Goal: Task Accomplishment & Management: Use online tool/utility

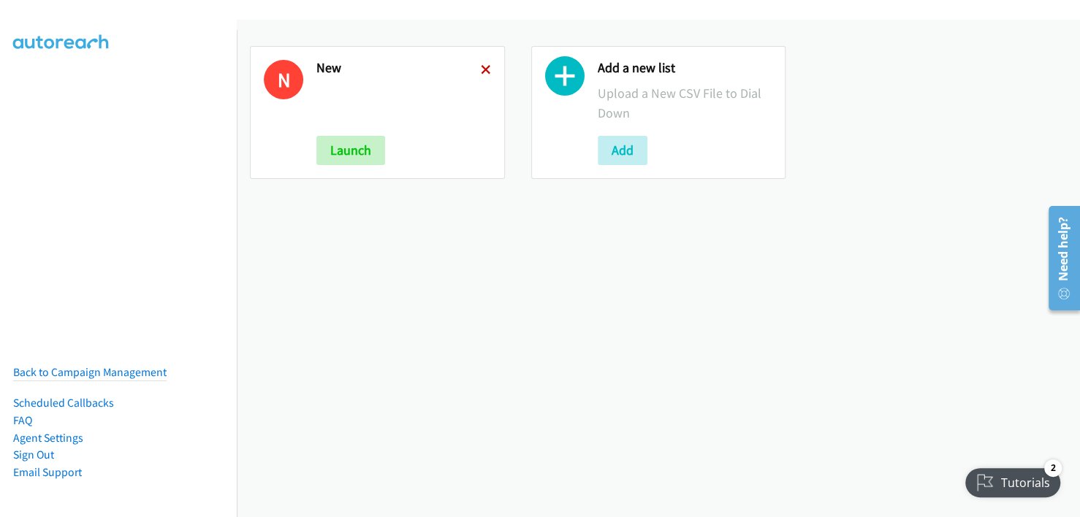
click at [482, 72] on icon at bounding box center [486, 71] width 10 height 10
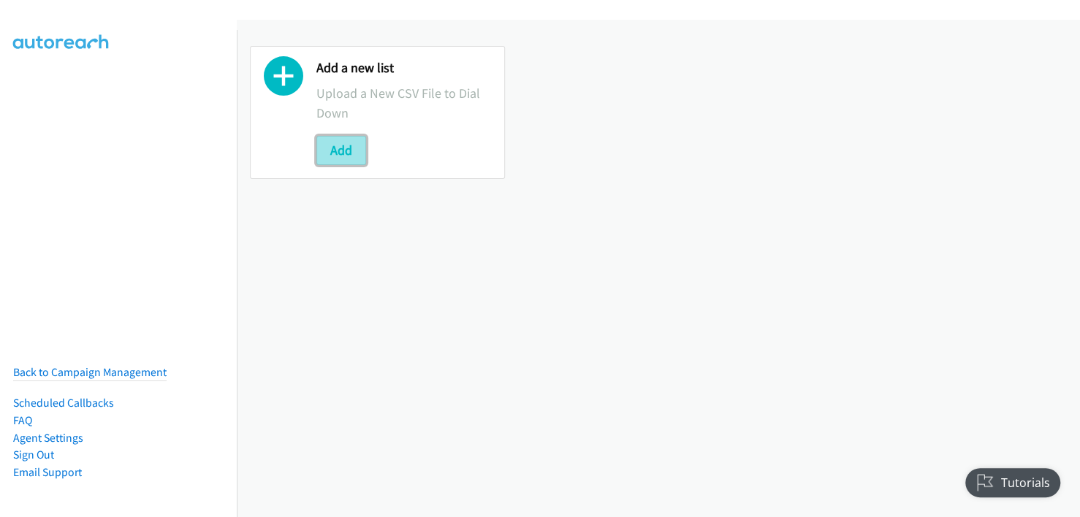
click at [336, 151] on button "Add" at bounding box center [341, 150] width 50 height 29
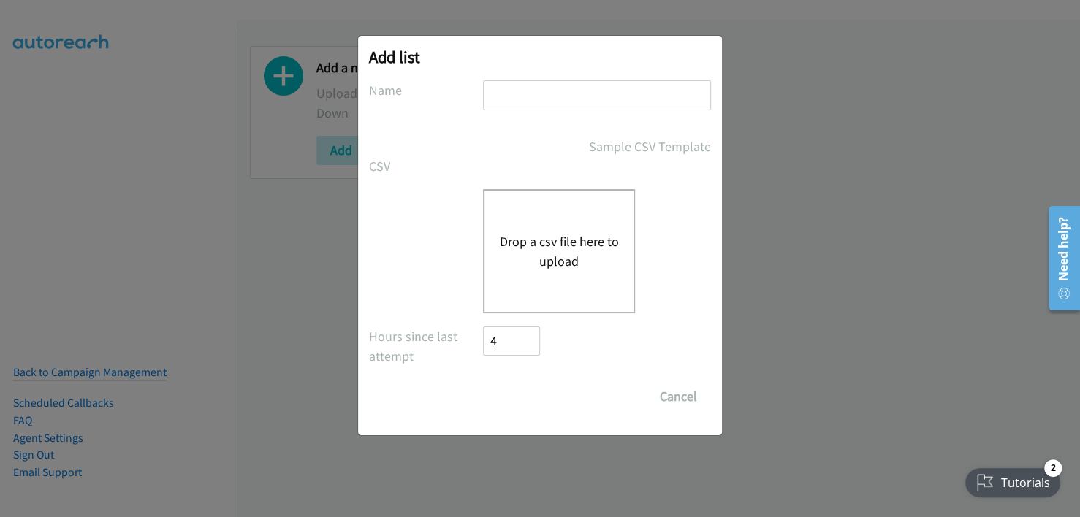
click at [546, 243] on button "Drop a csv file here to upload" at bounding box center [559, 251] width 120 height 39
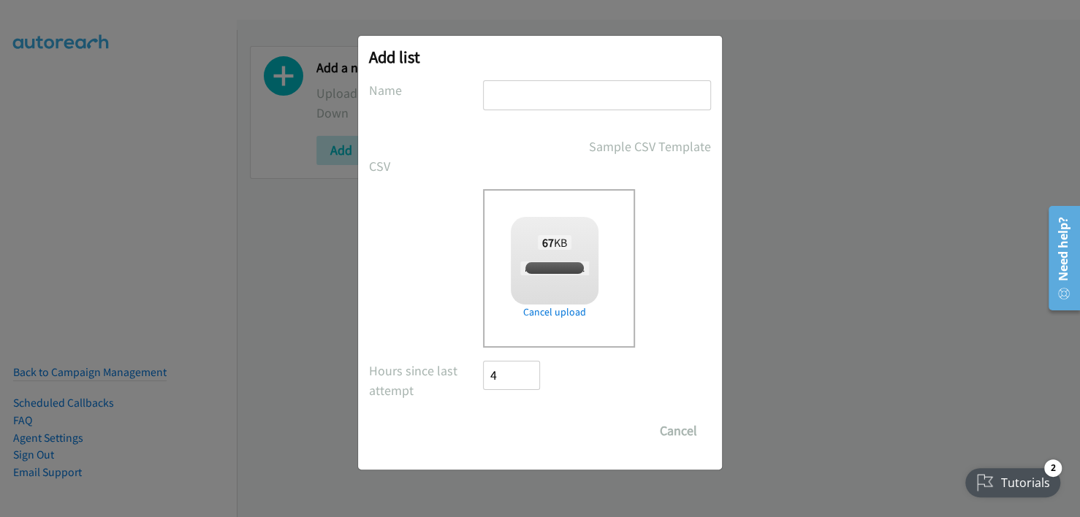
checkbox input "true"
click at [549, 94] on input "text" at bounding box center [597, 95] width 228 height 30
type input "new"
click at [512, 436] on input "Save List" at bounding box center [521, 431] width 77 height 29
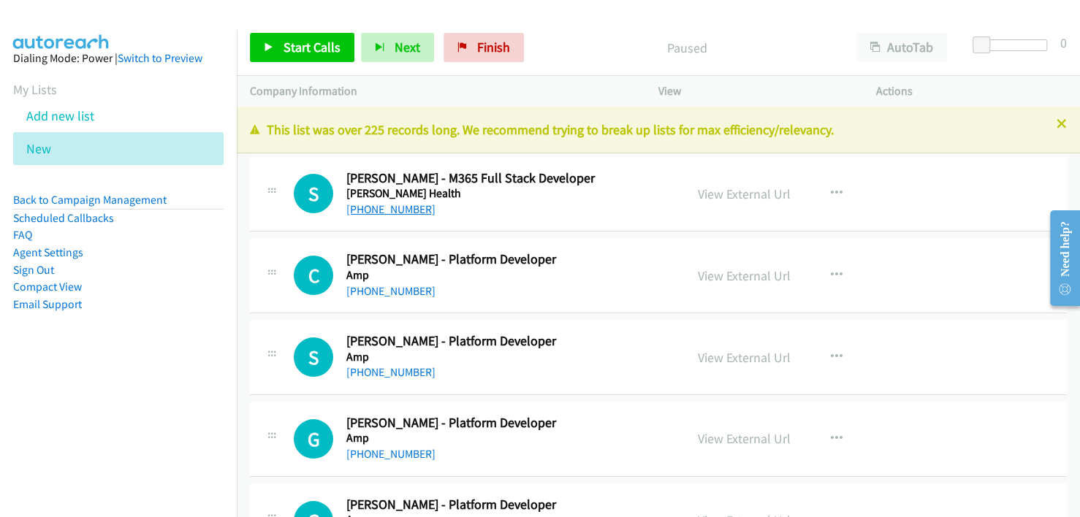
click at [401, 211] on link "+61 405 810 955" at bounding box center [390, 209] width 89 height 14
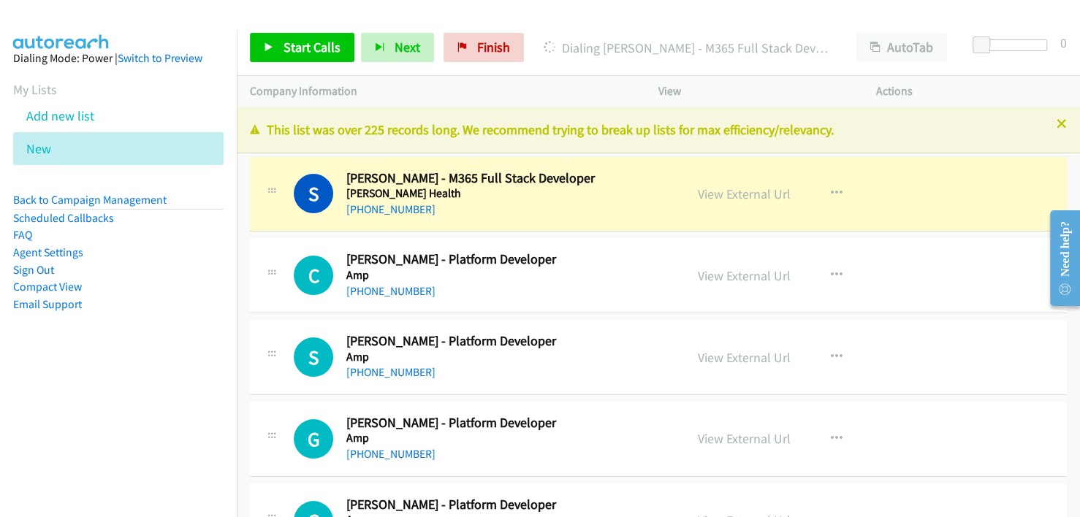
click at [574, 208] on div "+61 405 810 955" at bounding box center [506, 210] width 320 height 18
click at [749, 197] on link "View External Url" at bounding box center [744, 194] width 93 height 17
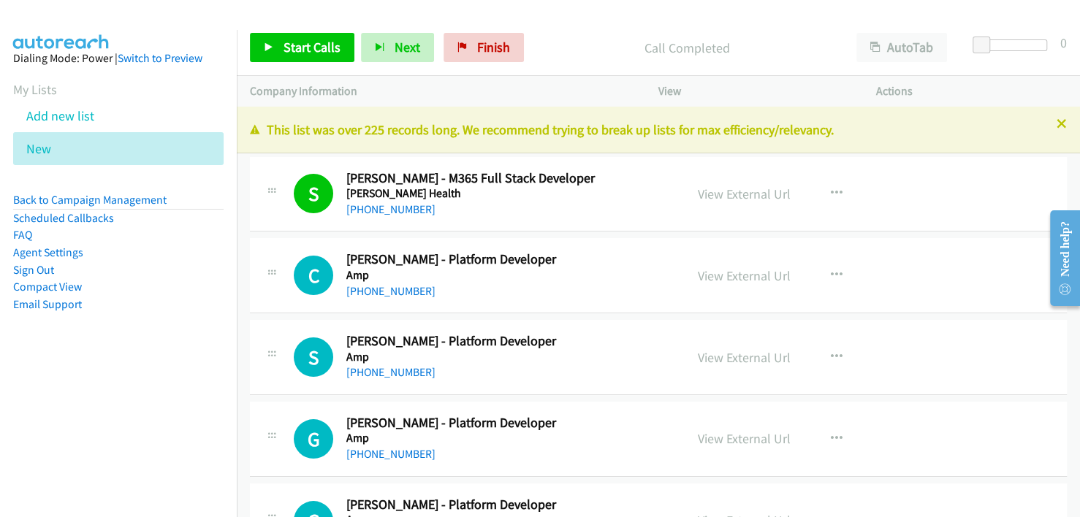
scroll to position [73, 0]
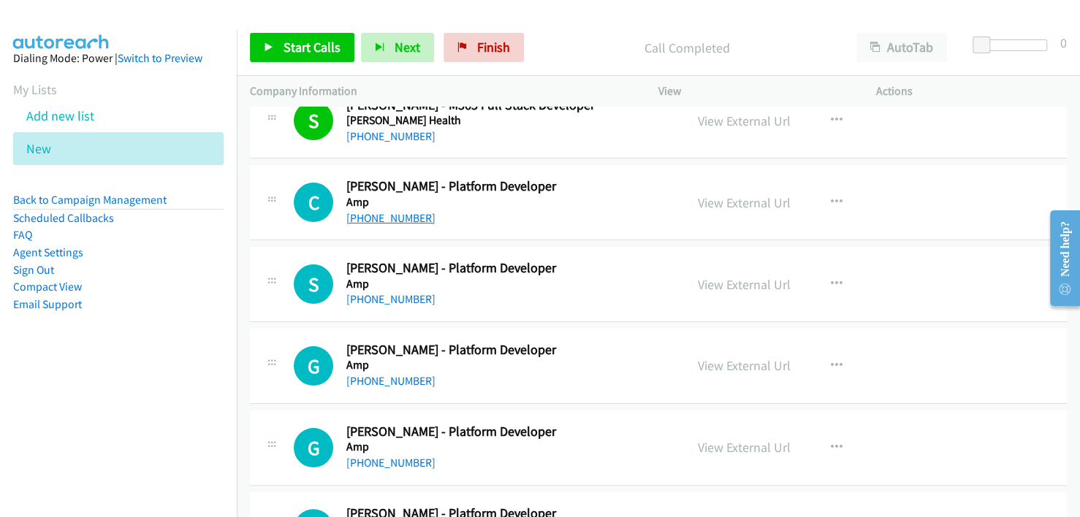
click at [384, 223] on link "+61 412 734 012" at bounding box center [390, 218] width 89 height 14
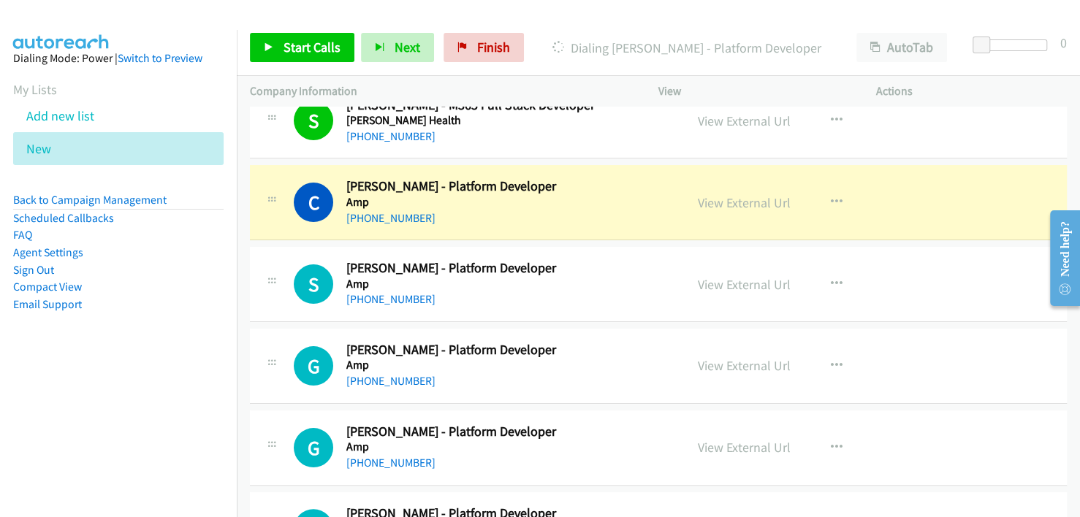
click at [561, 214] on div "+61 412 734 012" at bounding box center [506, 219] width 320 height 18
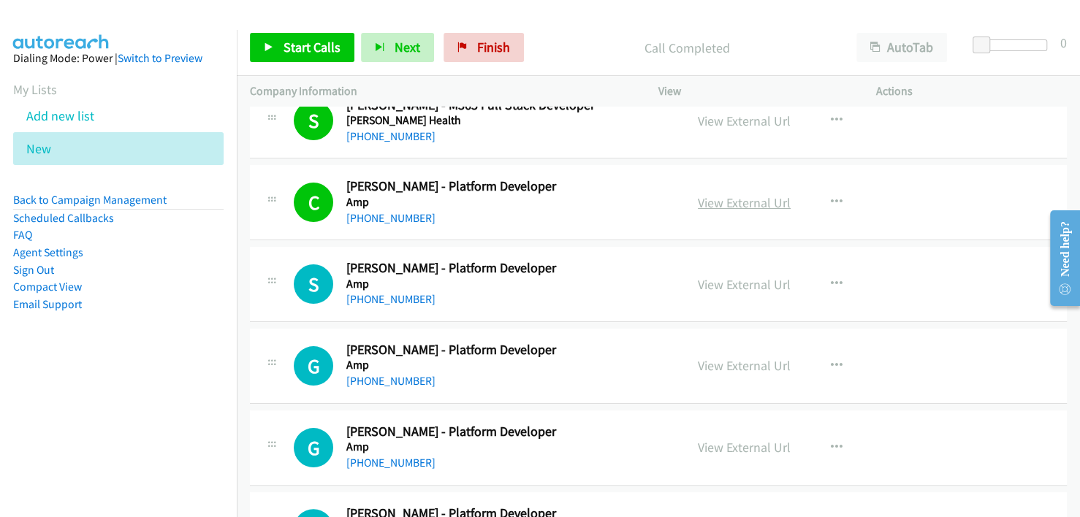
click at [733, 207] on link "View External Url" at bounding box center [744, 202] width 93 height 17
click at [561, 244] on td "S Callback Scheduled Sarah Lu - Platform Developer Amp Australia/Sydney +61 421…" at bounding box center [658, 285] width 843 height 82
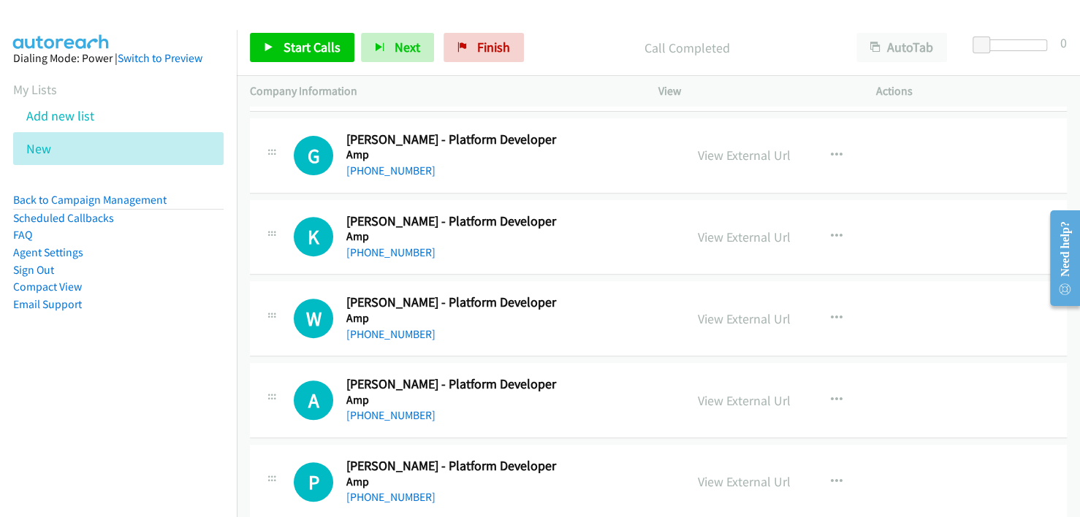
scroll to position [438, 0]
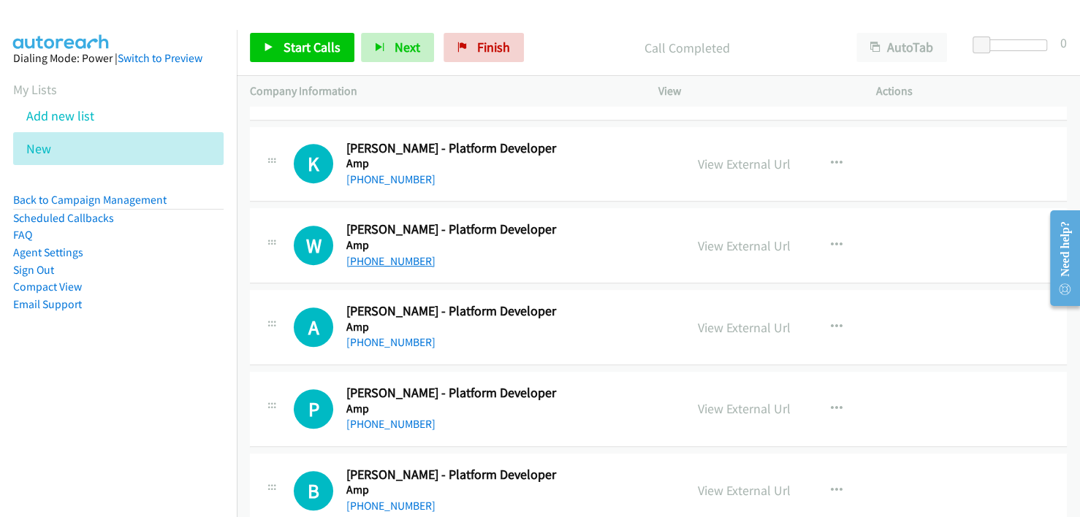
click at [386, 258] on link "+61 473 740 949" at bounding box center [390, 261] width 89 height 14
click at [397, 342] on link "+61 423 401 447" at bounding box center [390, 342] width 89 height 14
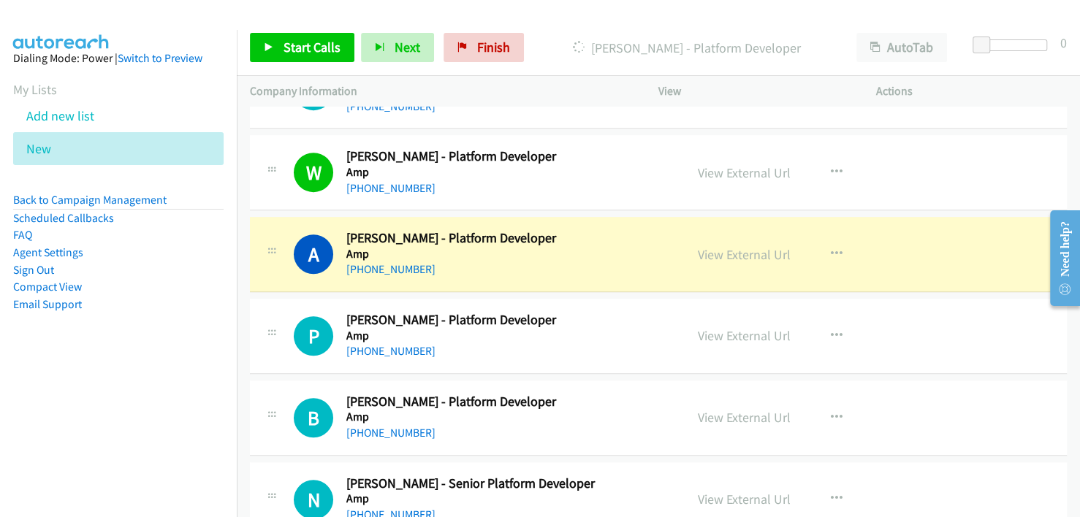
scroll to position [585, 0]
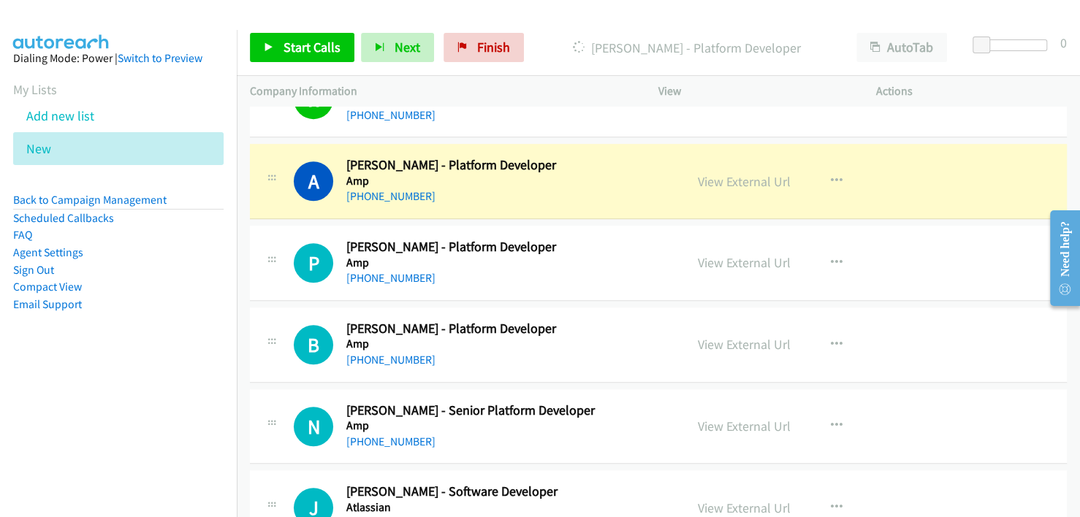
click at [579, 185] on h5 "Amp" at bounding box center [506, 181] width 320 height 15
click at [718, 176] on link "View External Url" at bounding box center [744, 181] width 93 height 17
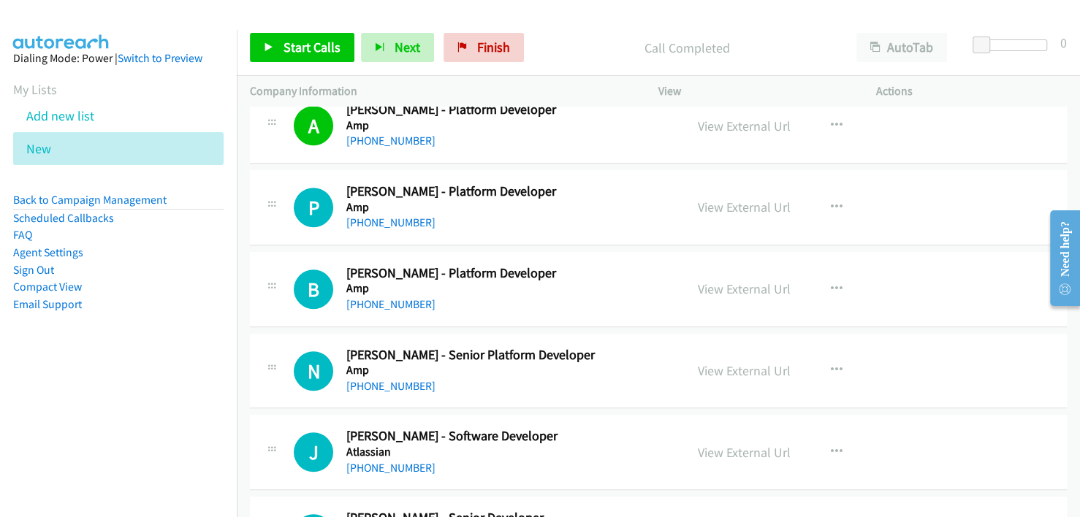
scroll to position [658, 0]
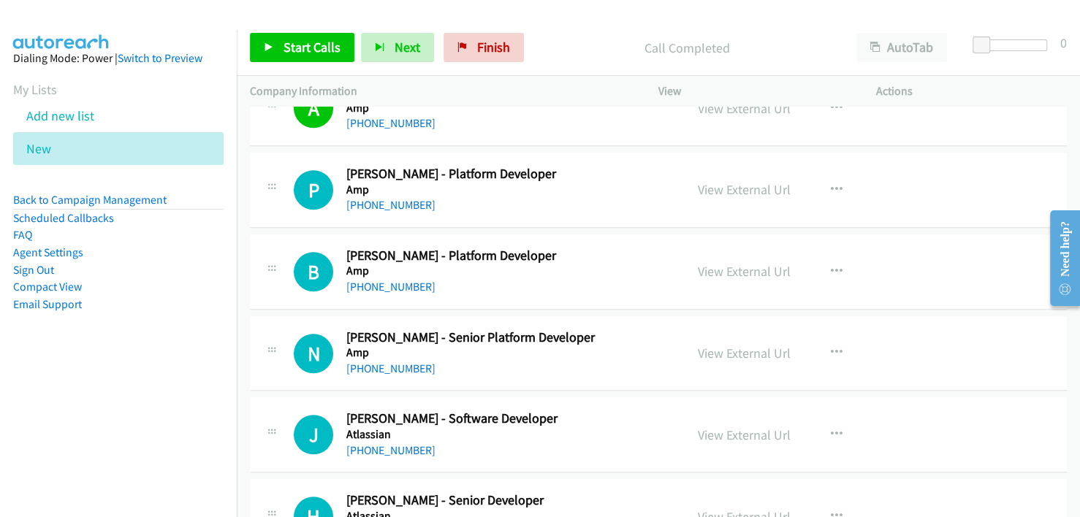
drag, startPoint x: 392, startPoint y: 201, endPoint x: 469, endPoint y: 179, distance: 80.5
click at [392, 201] on link "+61 412 791 280" at bounding box center [390, 205] width 89 height 14
click at [392, 284] on link "+61 423 681 913" at bounding box center [390, 287] width 89 height 14
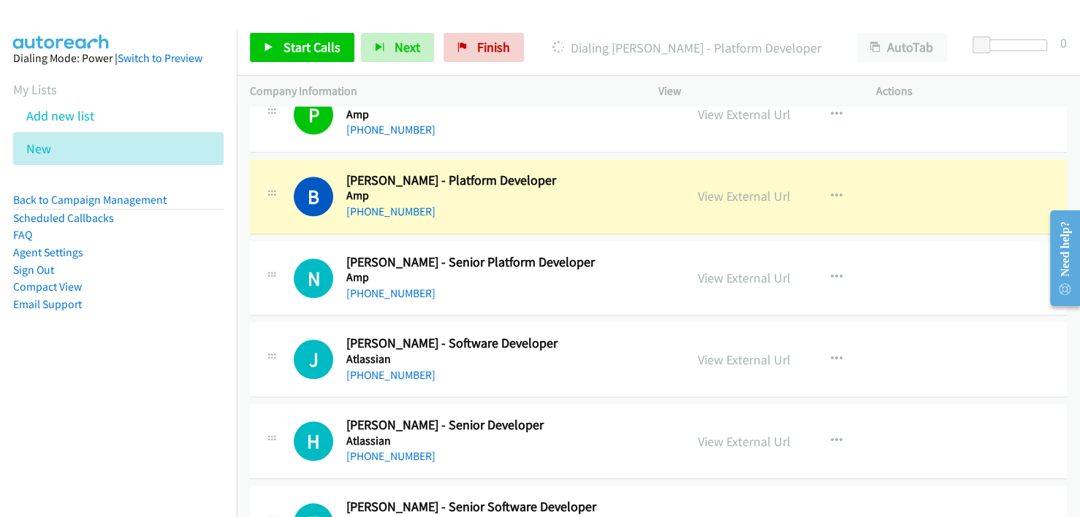
scroll to position [731, 0]
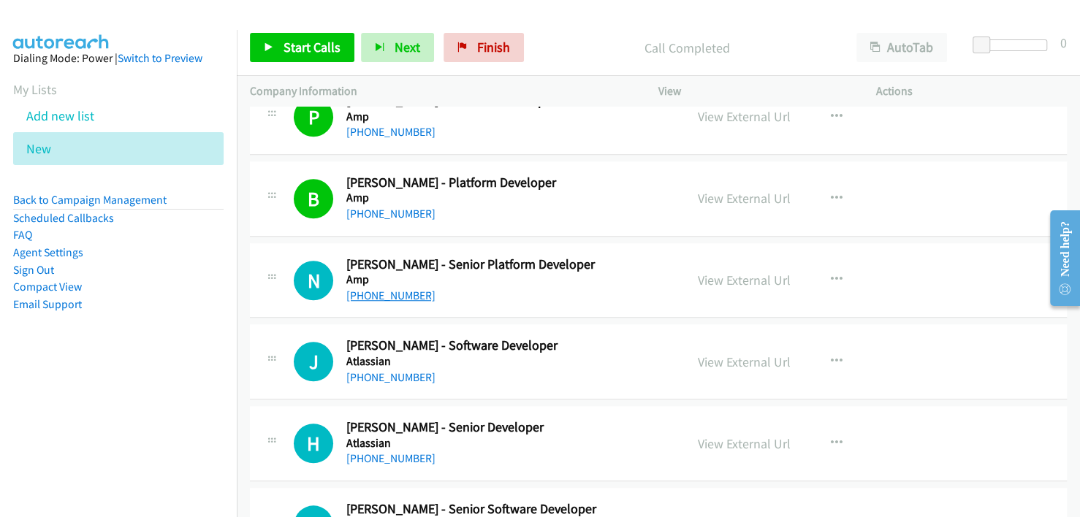
click at [387, 295] on link "+61 432 644 470" at bounding box center [390, 296] width 89 height 14
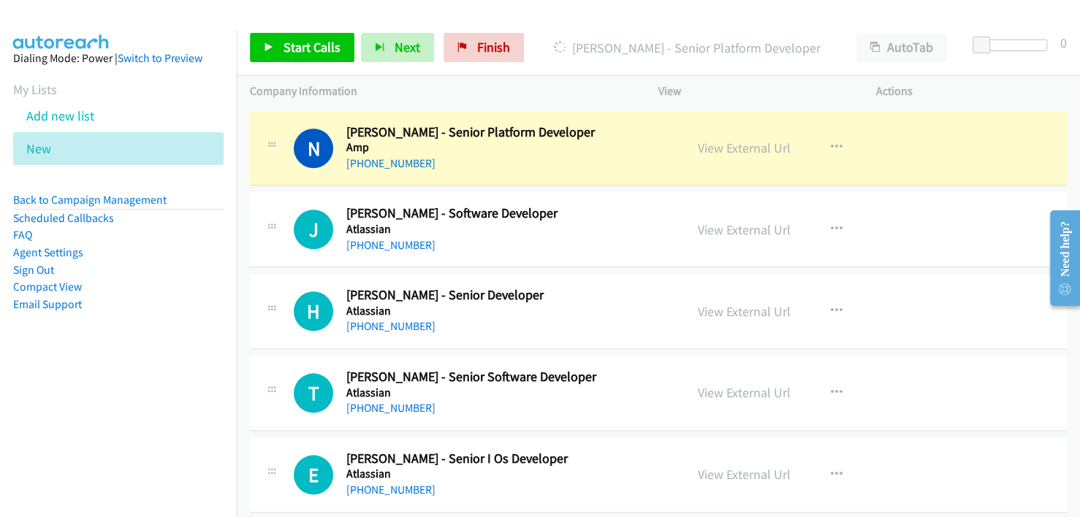
scroll to position [877, 0]
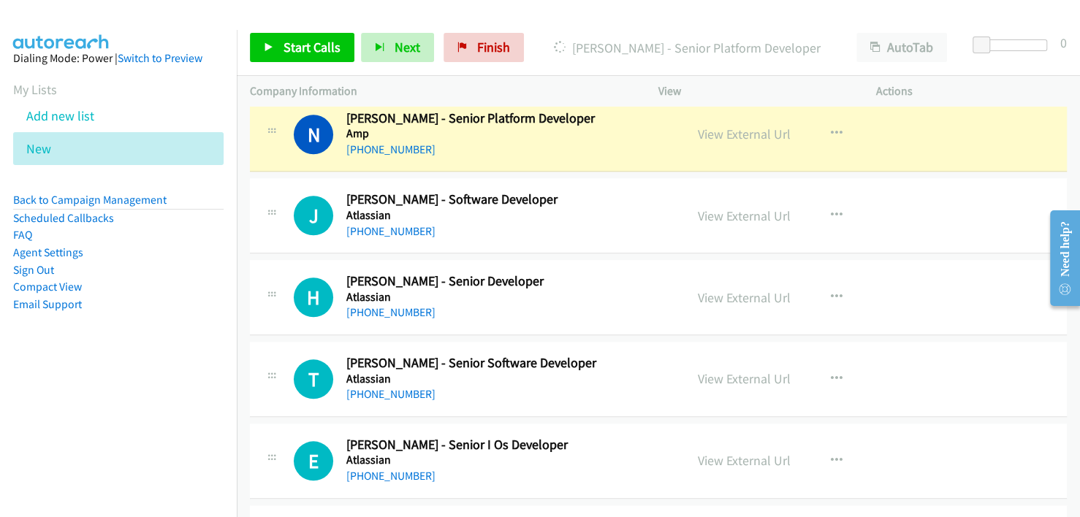
click at [545, 141] on div "+61 432 644 470" at bounding box center [506, 150] width 320 height 18
click at [729, 128] on link "View External Url" at bounding box center [744, 134] width 93 height 17
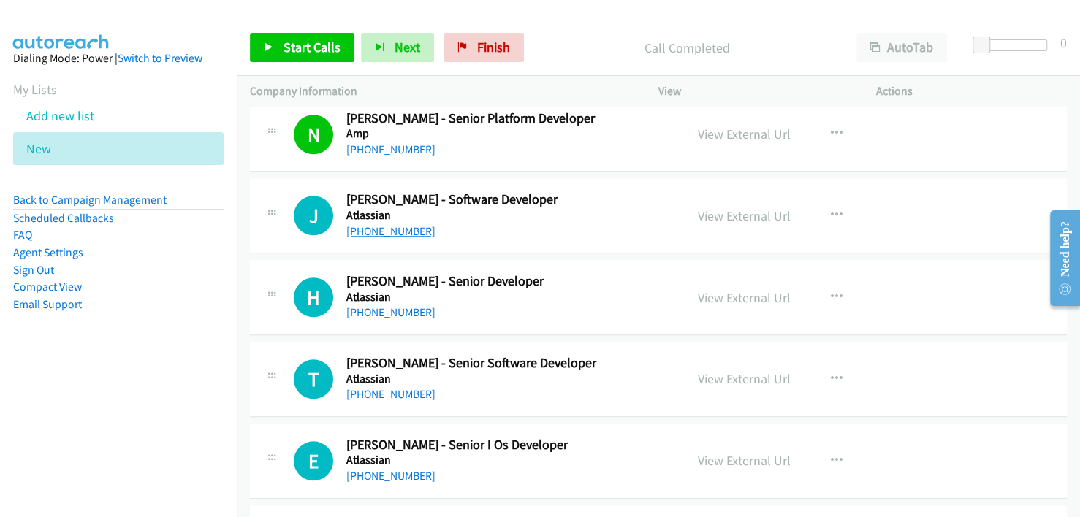
click at [400, 234] on link "+61 431 792 700" at bounding box center [390, 231] width 89 height 14
click at [392, 311] on link "+61 426 130 971" at bounding box center [390, 312] width 89 height 14
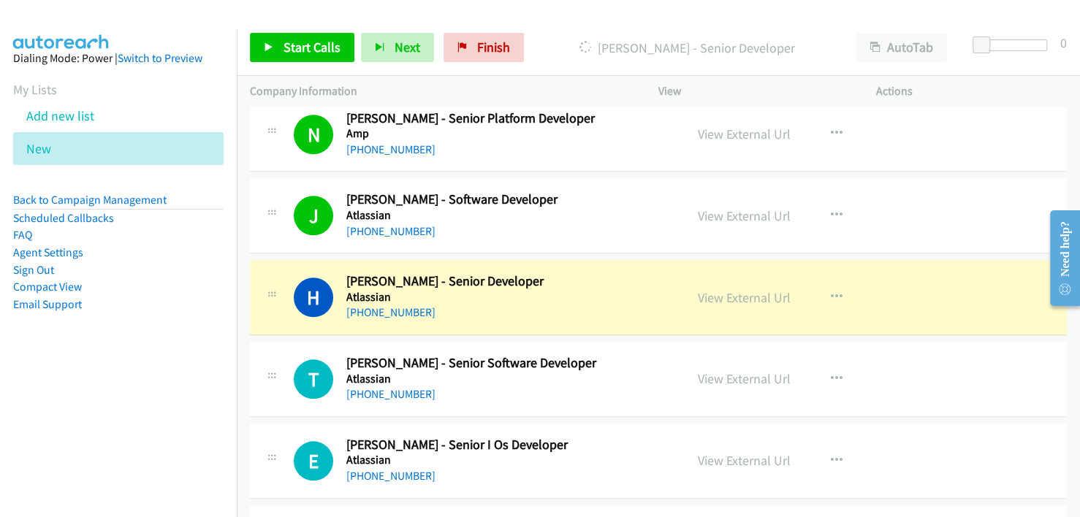
drag, startPoint x: 525, startPoint y: 303, endPoint x: 764, endPoint y: 312, distance: 239.8
click at [738, 294] on link "View External Url" at bounding box center [744, 297] width 93 height 17
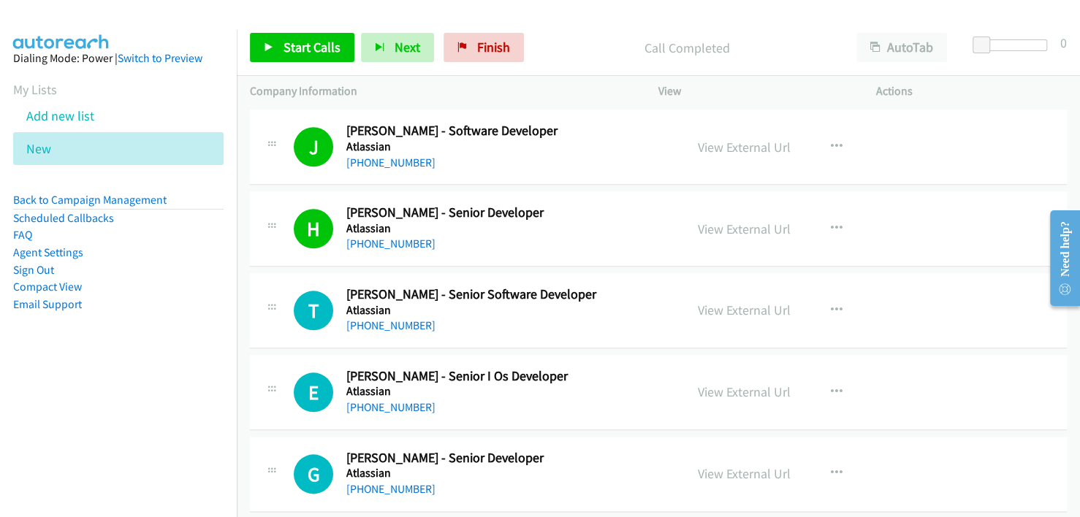
scroll to position [1023, 0]
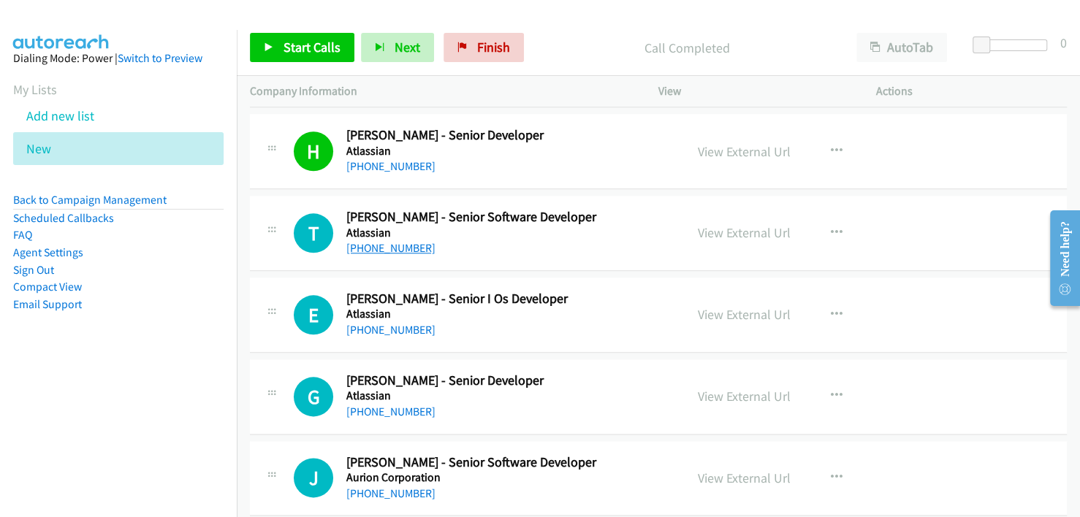
click at [380, 253] on link "+61 449 258 526" at bounding box center [390, 248] width 89 height 14
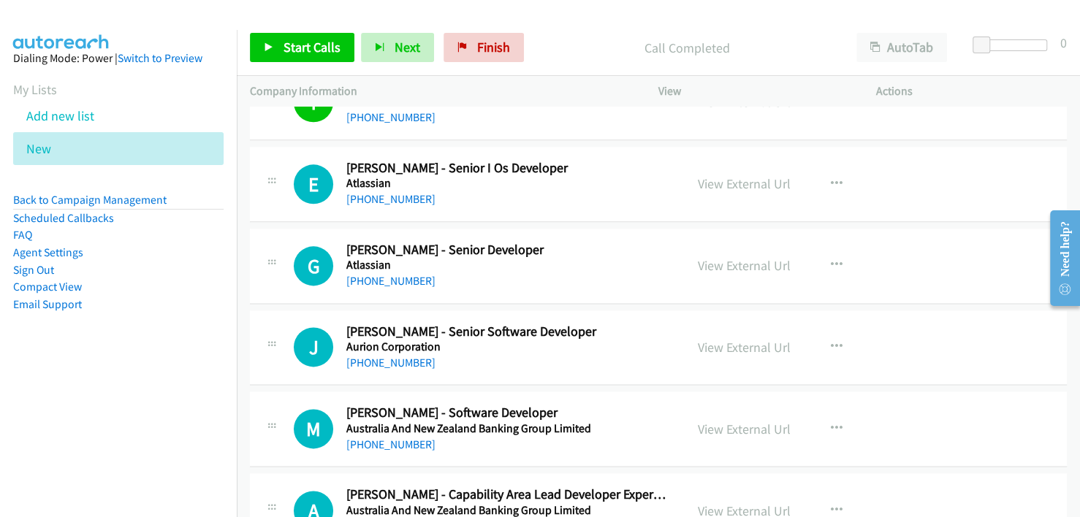
scroll to position [1155, 0]
click at [401, 194] on link "+61 401 730 165" at bounding box center [390, 198] width 89 height 14
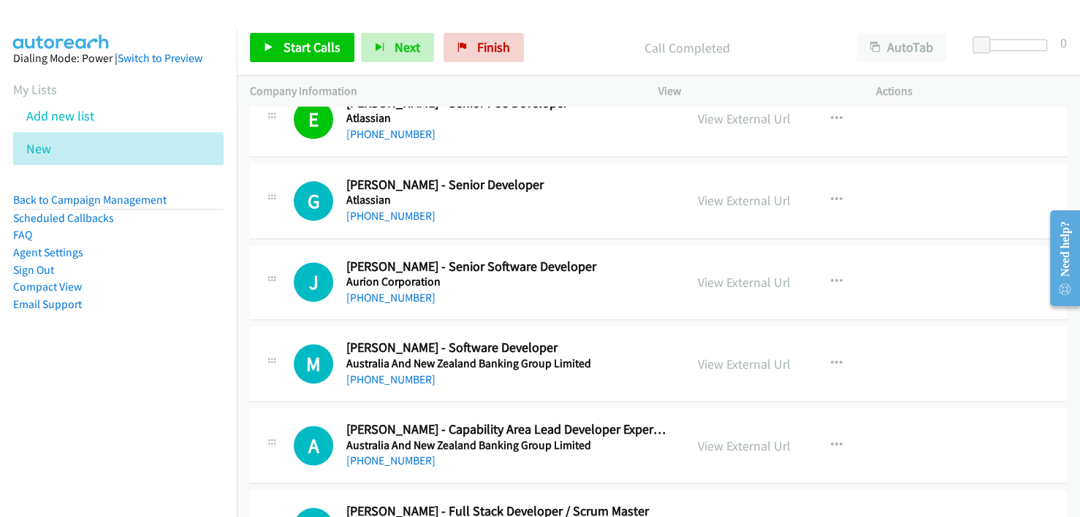
scroll to position [1228, 0]
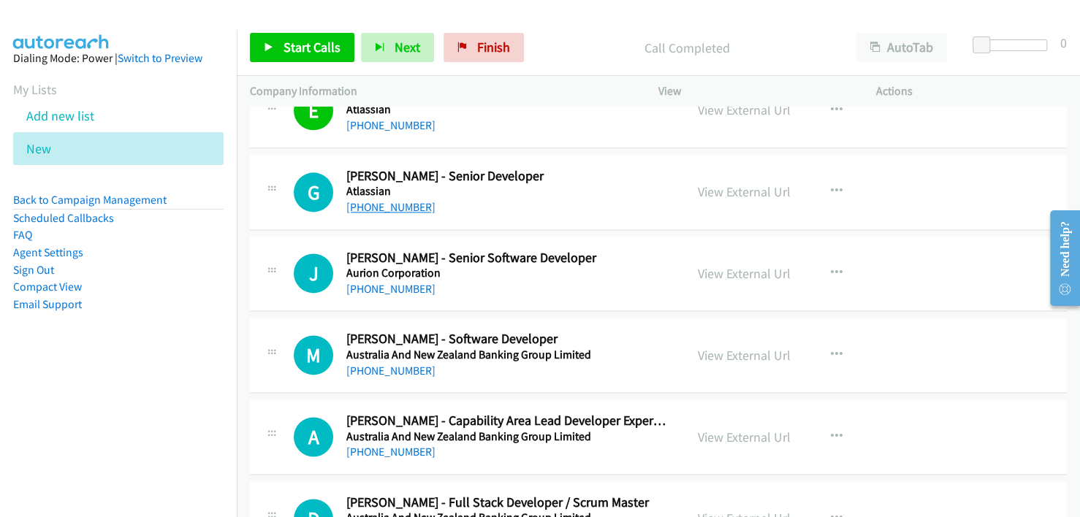
click at [404, 204] on link "+61 404 620 224" at bounding box center [390, 207] width 89 height 14
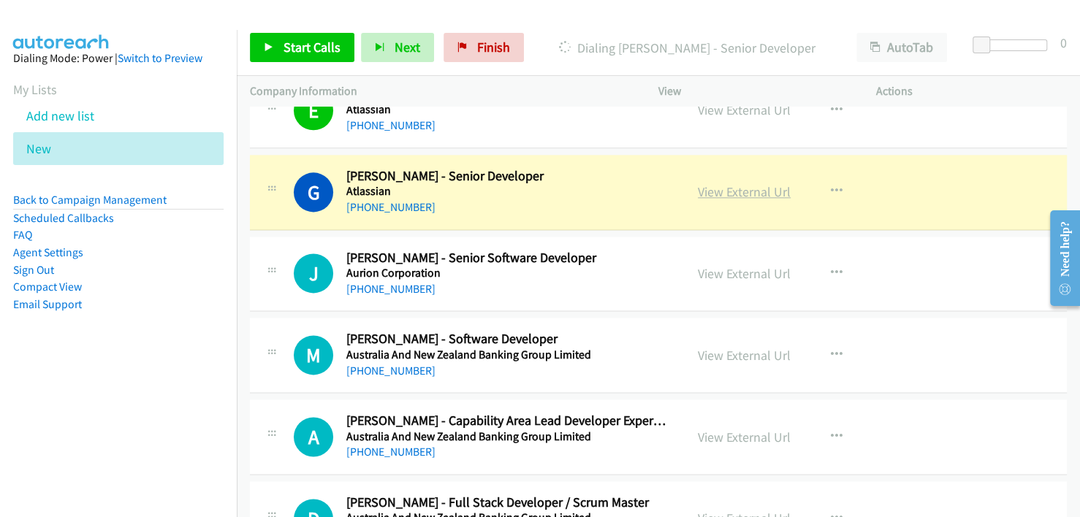
drag, startPoint x: 599, startPoint y: 198, endPoint x: 716, endPoint y: 192, distance: 117.1
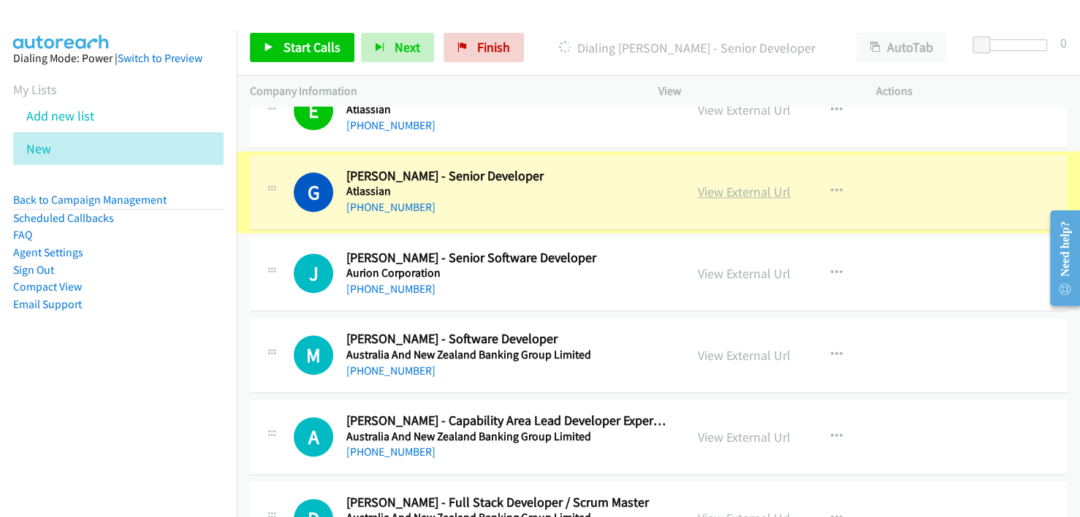
click at [716, 192] on link "View External Url" at bounding box center [744, 191] width 93 height 17
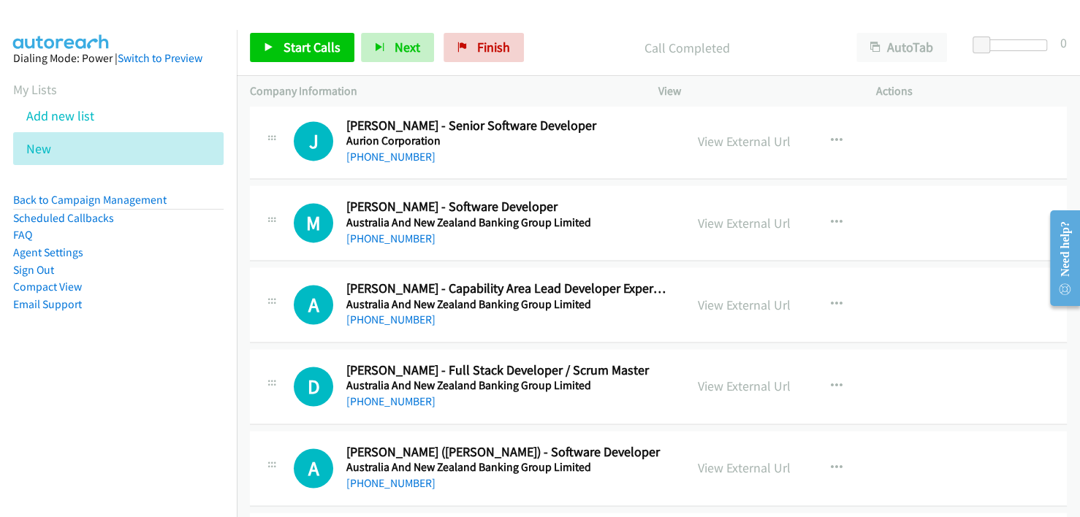
scroll to position [1374, 0]
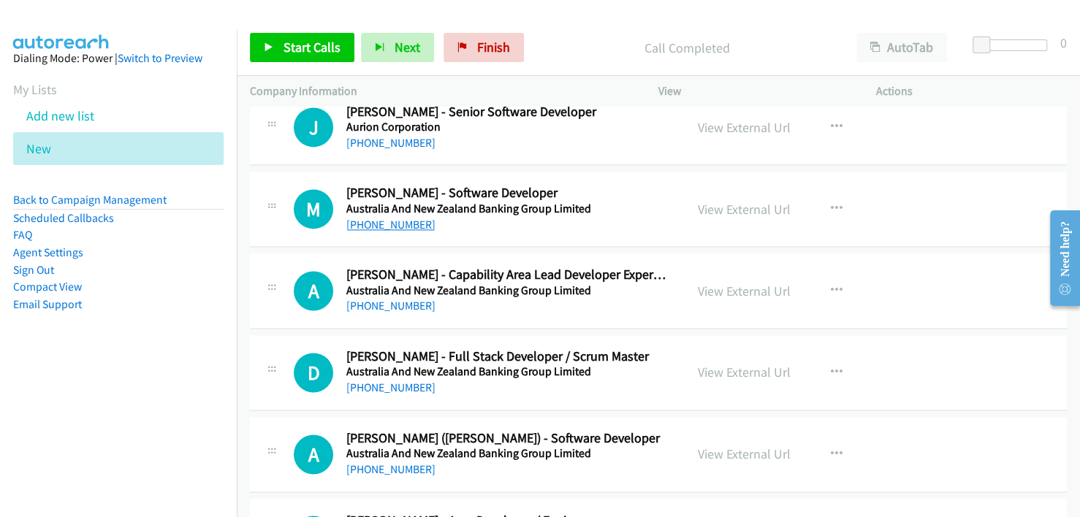
click at [392, 220] on link "+61 3 8634 3837" at bounding box center [390, 225] width 89 height 14
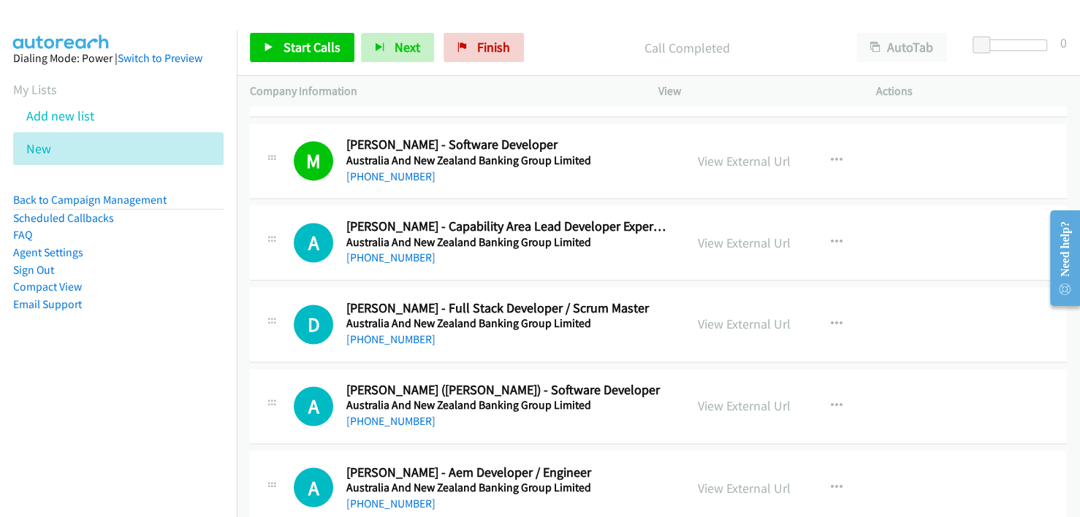
scroll to position [1447, 0]
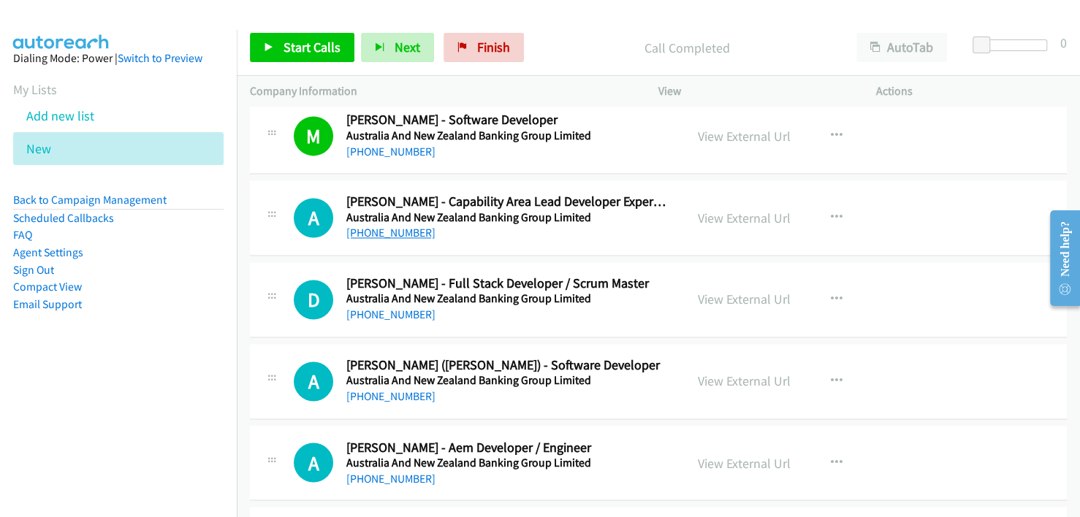
click at [389, 233] on link "+61 412 508 365" at bounding box center [390, 233] width 89 height 14
click at [604, 327] on div "D Callback Scheduled Devendra Shekhawat - Full Stack Developer / Scrum Master A…" at bounding box center [658, 299] width 817 height 75
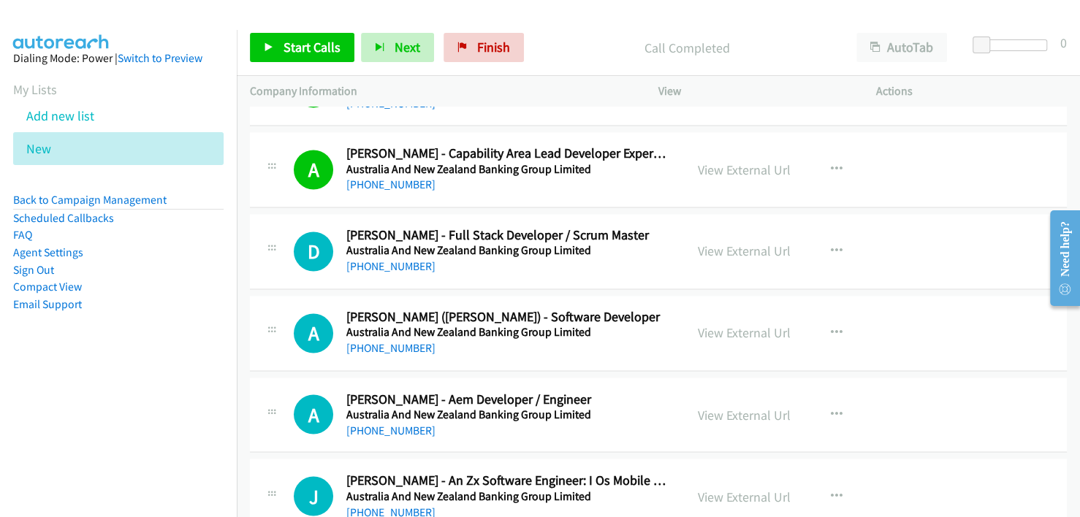
scroll to position [1520, 0]
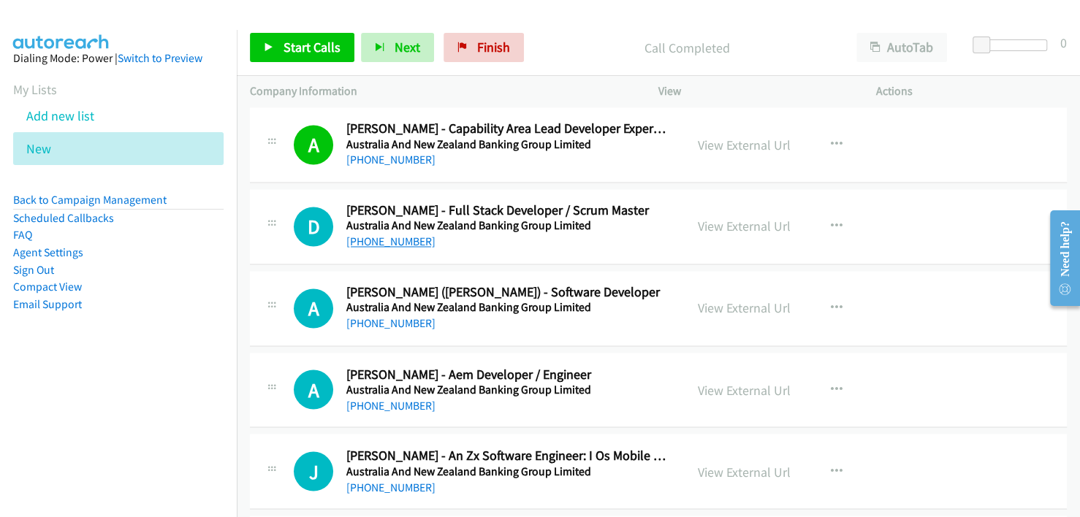
click at [382, 237] on link "+61 431 531 553" at bounding box center [390, 242] width 89 height 14
click at [388, 316] on link "+61 470 433 252" at bounding box center [390, 323] width 89 height 14
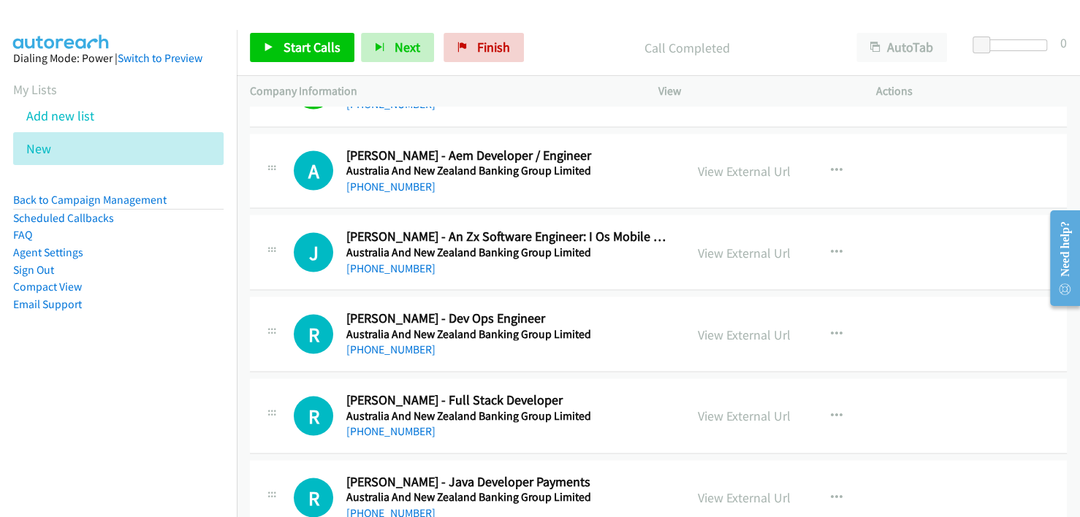
scroll to position [1812, 0]
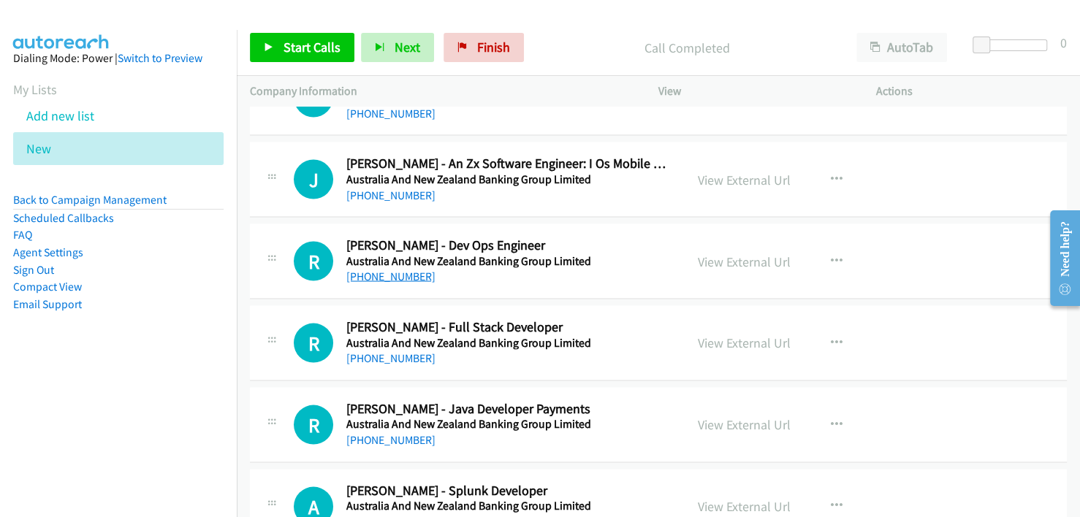
click at [392, 269] on link "+61 481 341 264" at bounding box center [390, 276] width 89 height 14
click at [396, 352] on link "+61 491 156 547" at bounding box center [390, 358] width 89 height 14
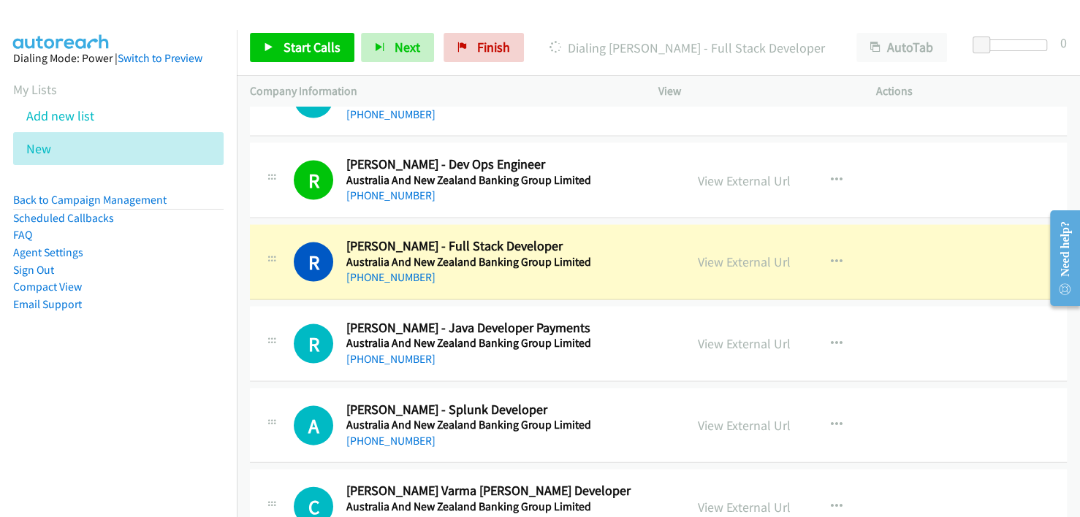
scroll to position [1885, 0]
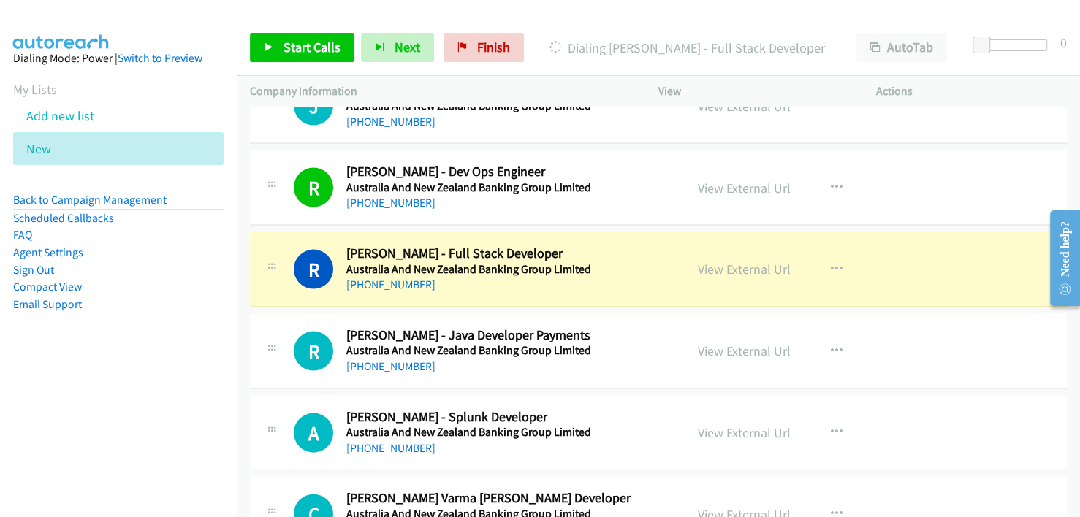
click at [600, 276] on div "+61 491 156 547" at bounding box center [506, 285] width 320 height 18
click at [737, 268] on link "View External Url" at bounding box center [744, 269] width 93 height 17
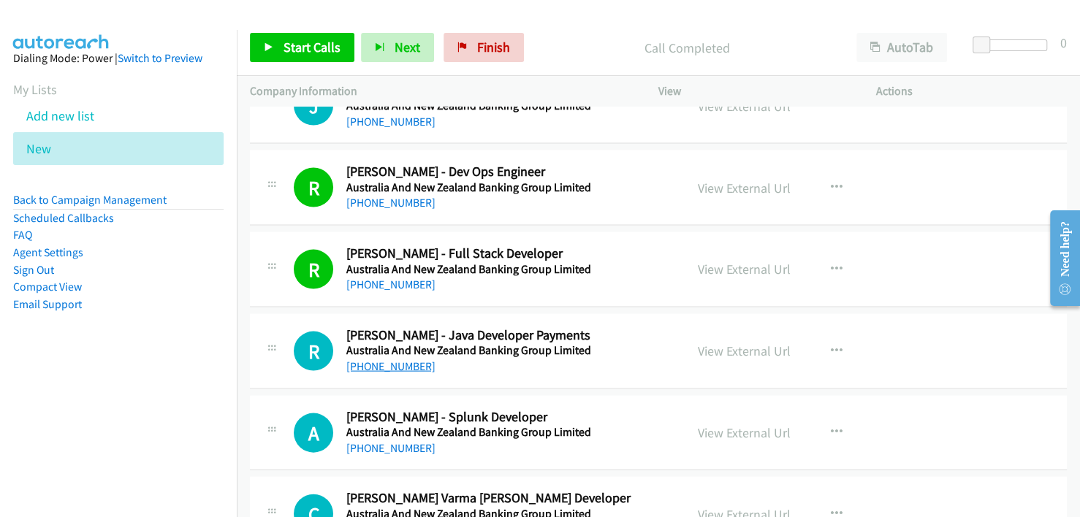
click at [389, 360] on link "+61 402 239 987" at bounding box center [390, 367] width 89 height 14
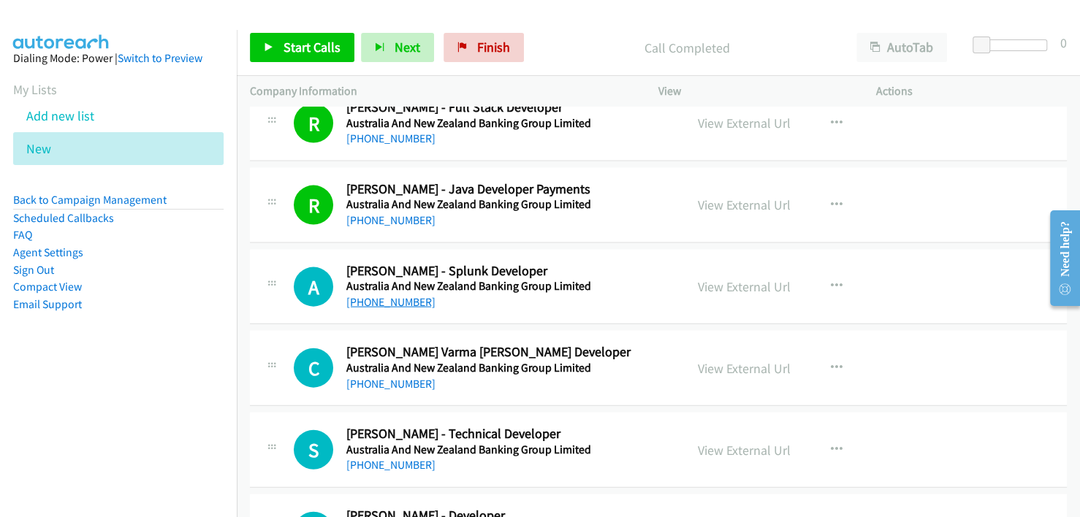
click at [396, 299] on link "+61 469 899 126" at bounding box center [390, 302] width 89 height 14
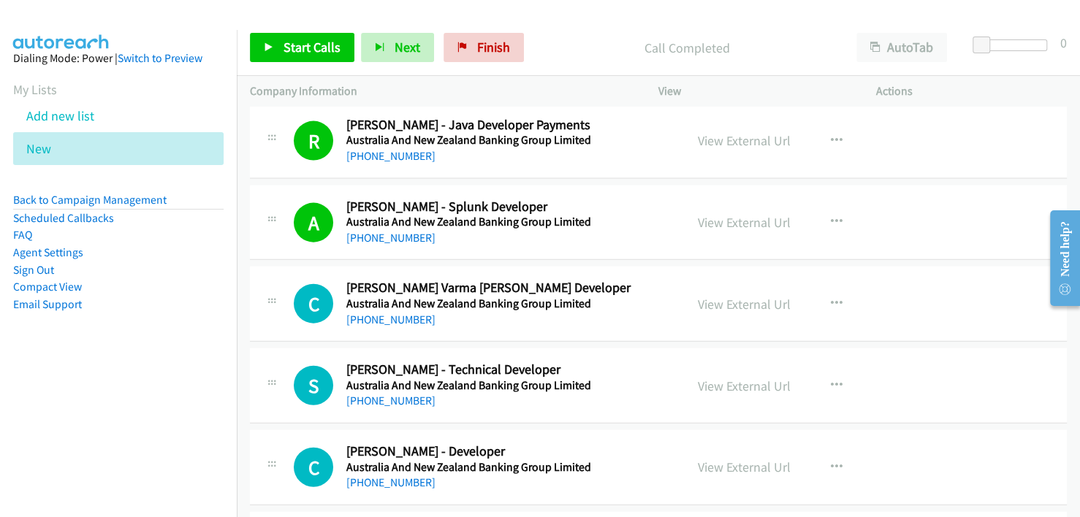
scroll to position [2104, 0]
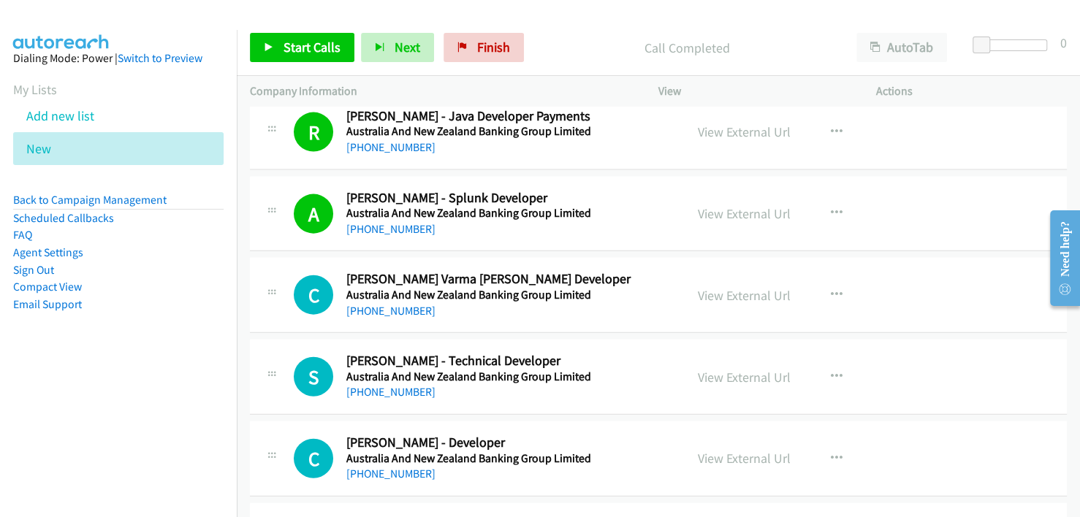
click at [387, 290] on h5 "Australia And New Zealand Banking Group Limited" at bounding box center [506, 295] width 320 height 15
click at [384, 304] on link "+61 452 583 189" at bounding box center [390, 311] width 89 height 14
click at [395, 385] on link "+61 3 8807 1438" at bounding box center [390, 392] width 89 height 14
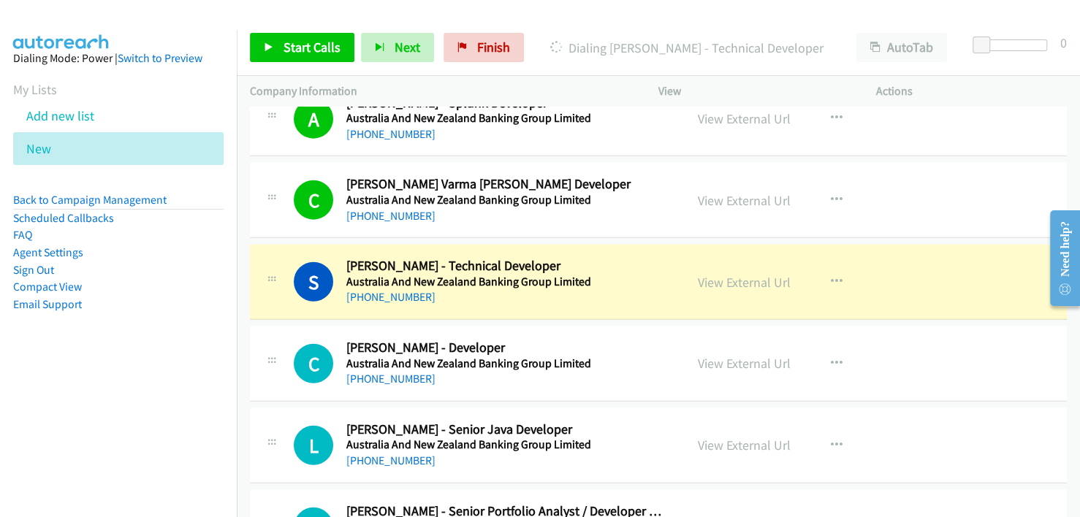
scroll to position [2251, 0]
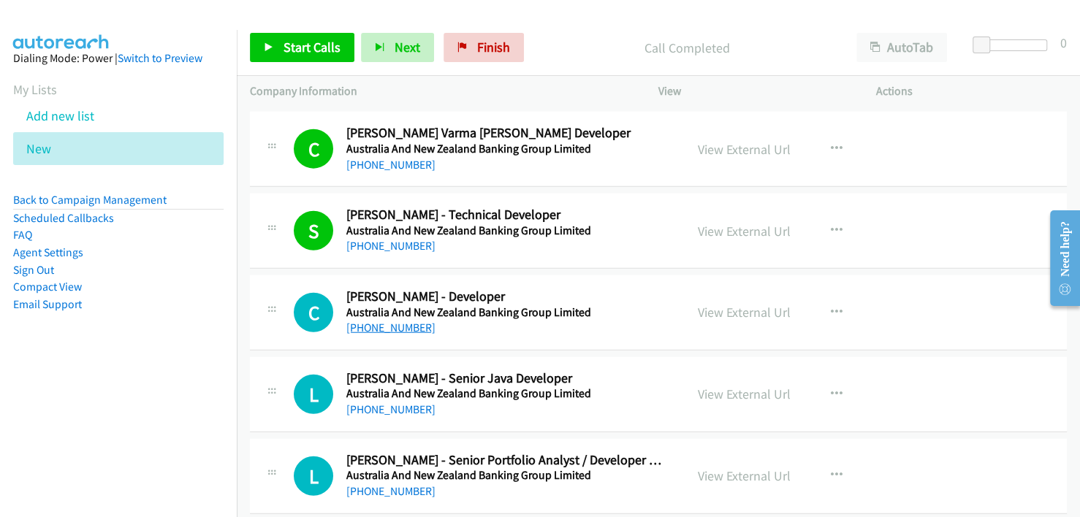
click at [395, 321] on link "+61 431 321 589" at bounding box center [390, 328] width 89 height 14
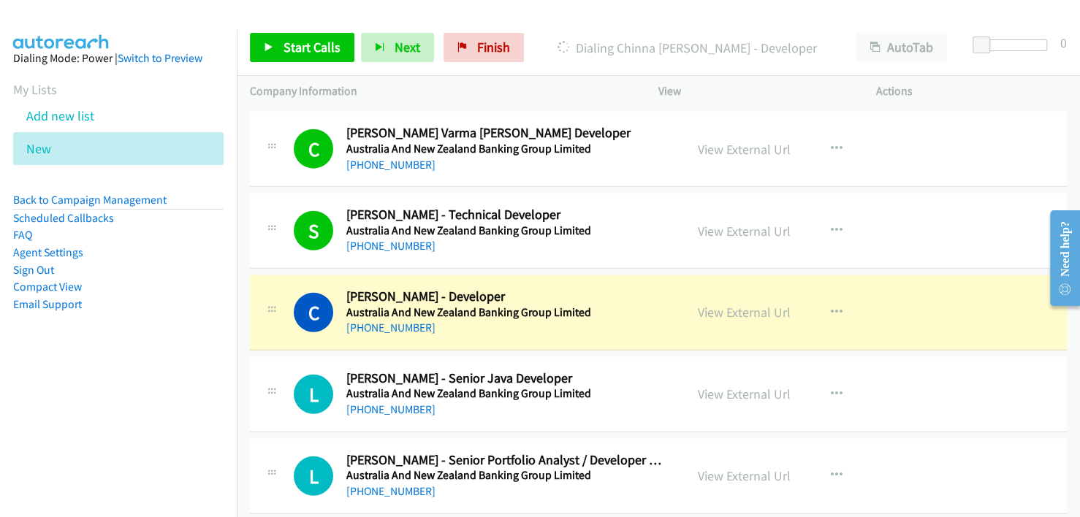
drag, startPoint x: 601, startPoint y: 301, endPoint x: 610, endPoint y: 299, distance: 9.0
click at [601, 305] on h5 "Australia And New Zealand Banking Group Limited" at bounding box center [506, 312] width 320 height 15
click at [710, 306] on link "View External Url" at bounding box center [744, 312] width 93 height 17
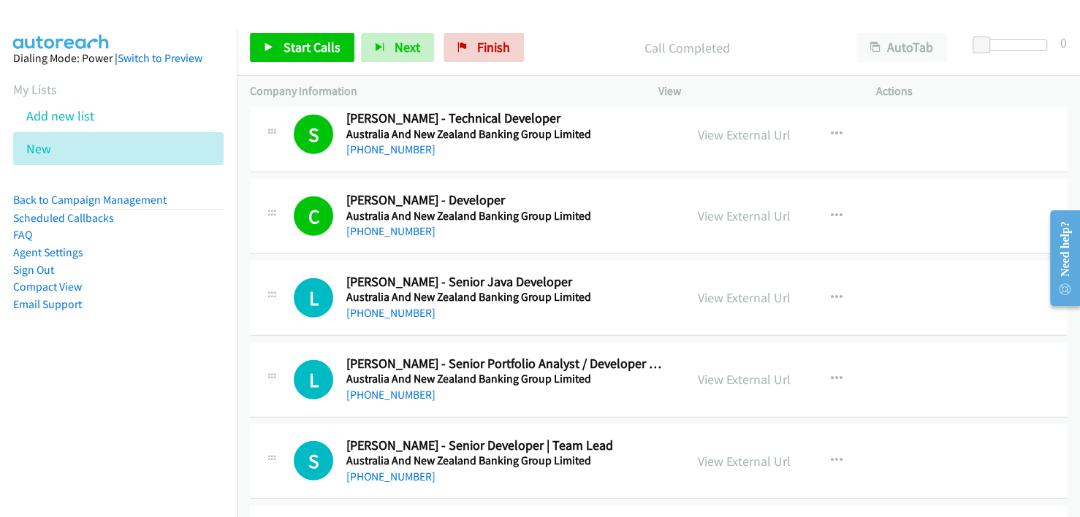
scroll to position [2397, 0]
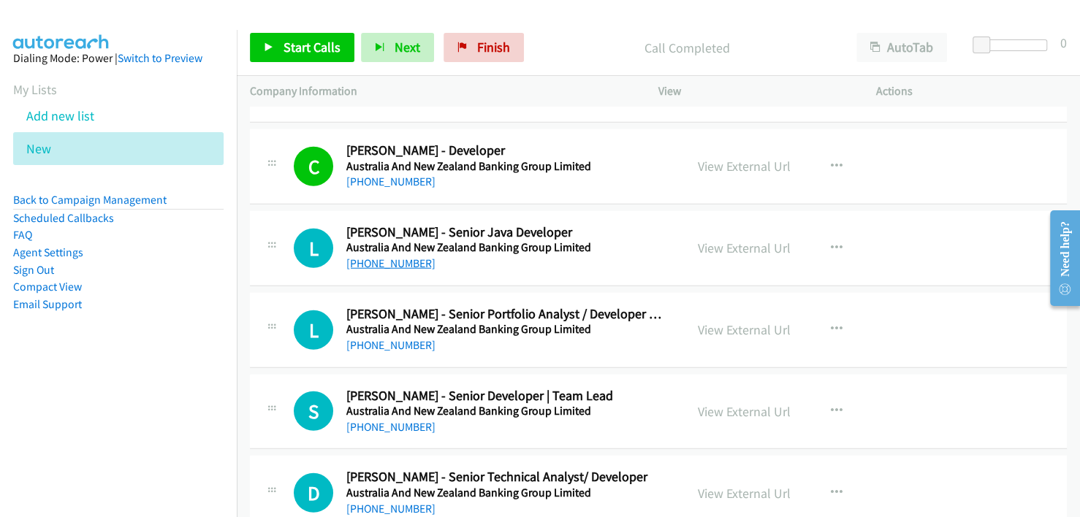
click at [397, 256] on link "+61 477 865 989" at bounding box center [390, 263] width 89 height 14
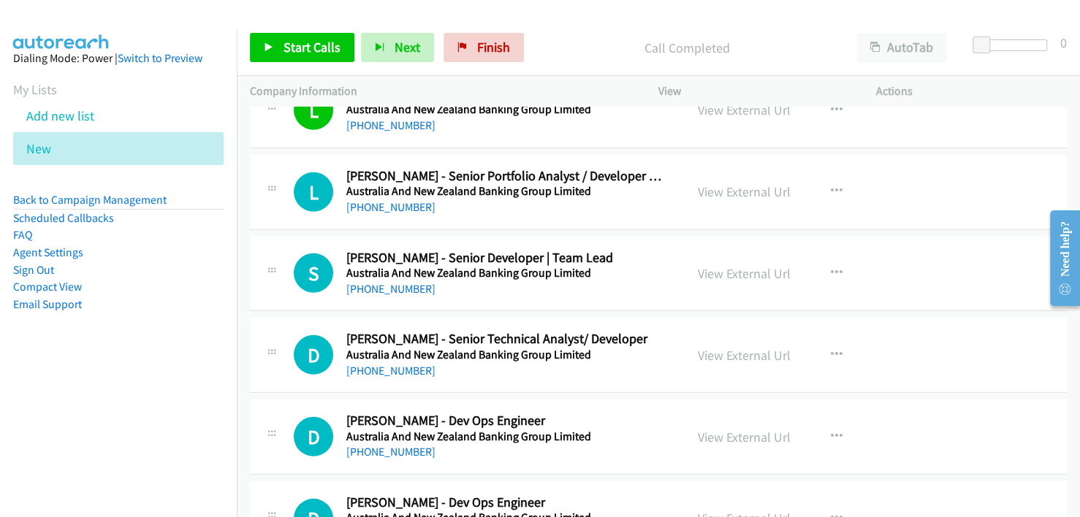
scroll to position [2543, 0]
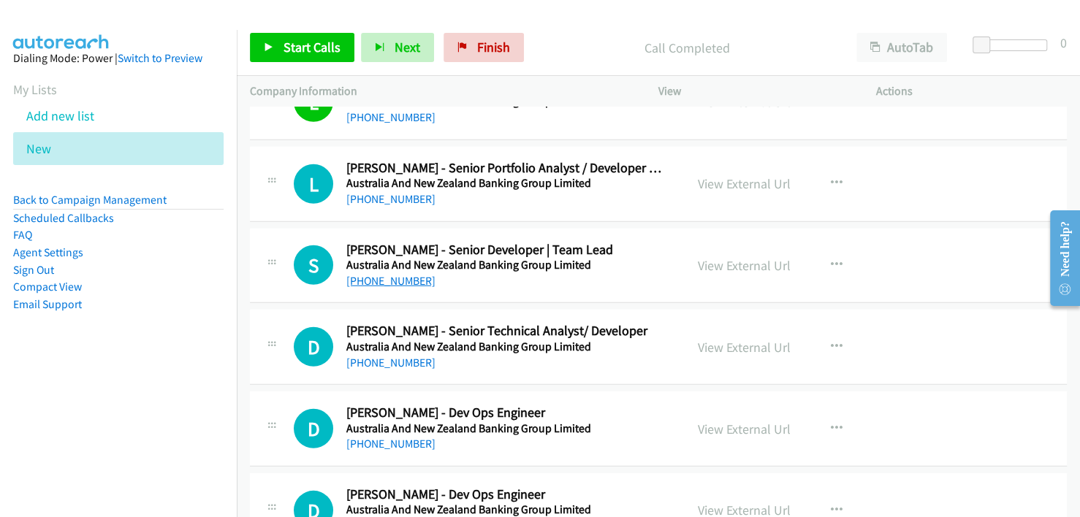
click at [387, 274] on link "+61 451 341 453" at bounding box center [390, 281] width 89 height 14
click at [382, 357] on link "+61 451 900 468" at bounding box center [390, 363] width 89 height 14
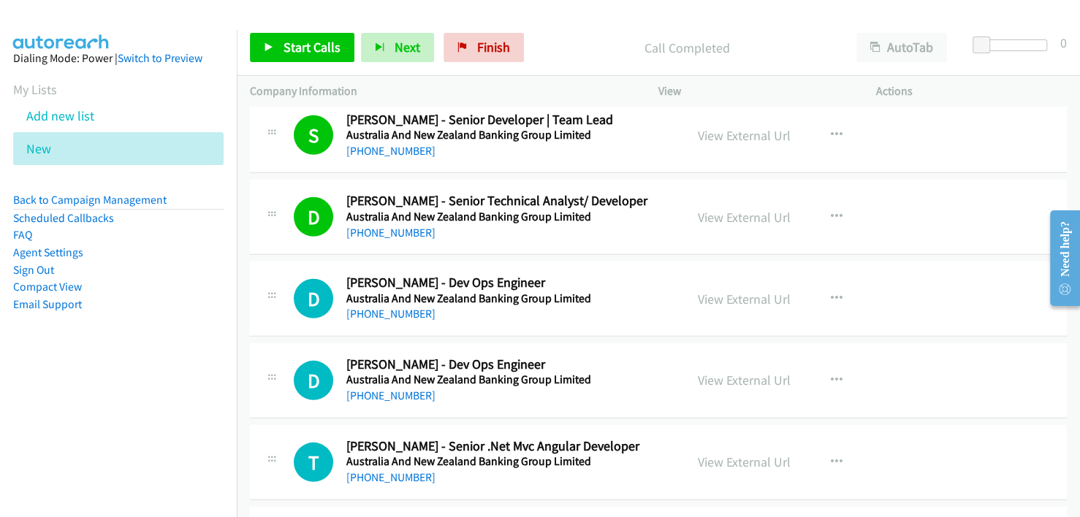
scroll to position [2689, 0]
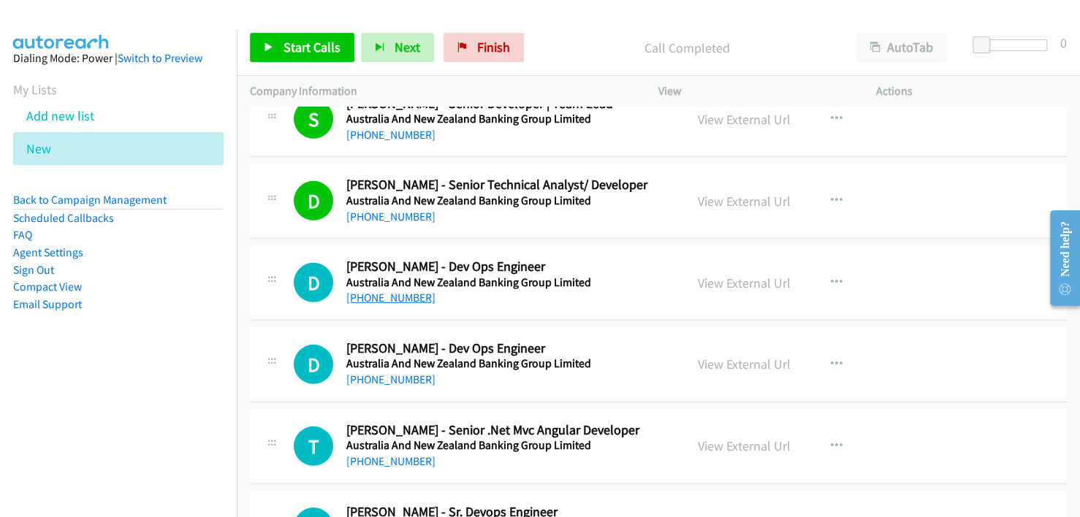
drag, startPoint x: 397, startPoint y: 287, endPoint x: 389, endPoint y: 289, distance: 7.5
click at [397, 291] on link "+61 423 284 803" at bounding box center [390, 298] width 89 height 14
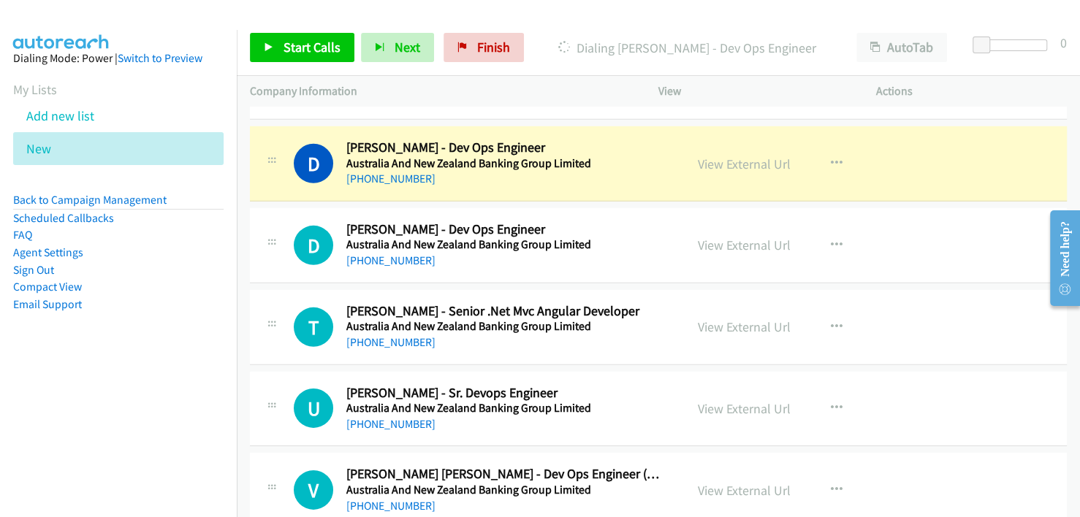
scroll to position [2835, 0]
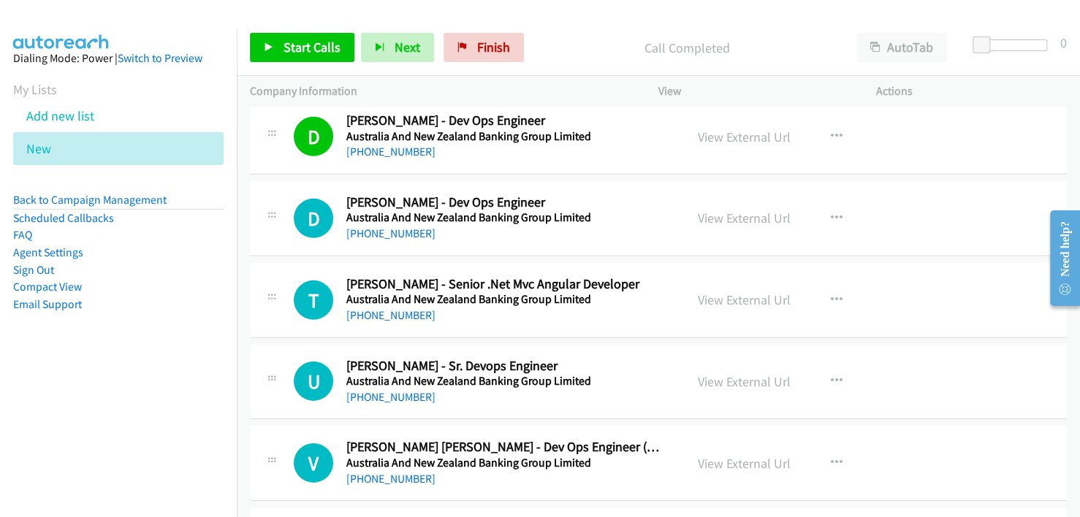
click at [540, 241] on div "D Callback Scheduled Dinesh Virwani - Dev Ops Engineer Australia And New Zealan…" at bounding box center [658, 218] width 817 height 75
click at [379, 227] on link "+61 413 953 447" at bounding box center [390, 234] width 89 height 14
click at [373, 308] on link "+61 3 9527 7080" at bounding box center [390, 315] width 89 height 14
drag, startPoint x: 392, startPoint y: 387, endPoint x: 493, endPoint y: 346, distance: 109.2
click at [392, 390] on link "+61 469 802 450" at bounding box center [390, 397] width 89 height 14
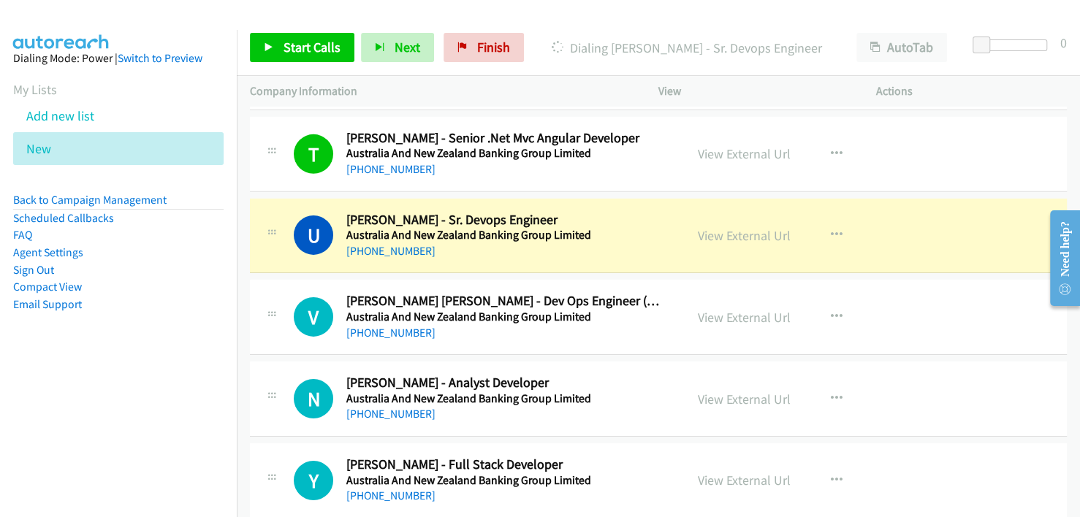
scroll to position [3054, 0]
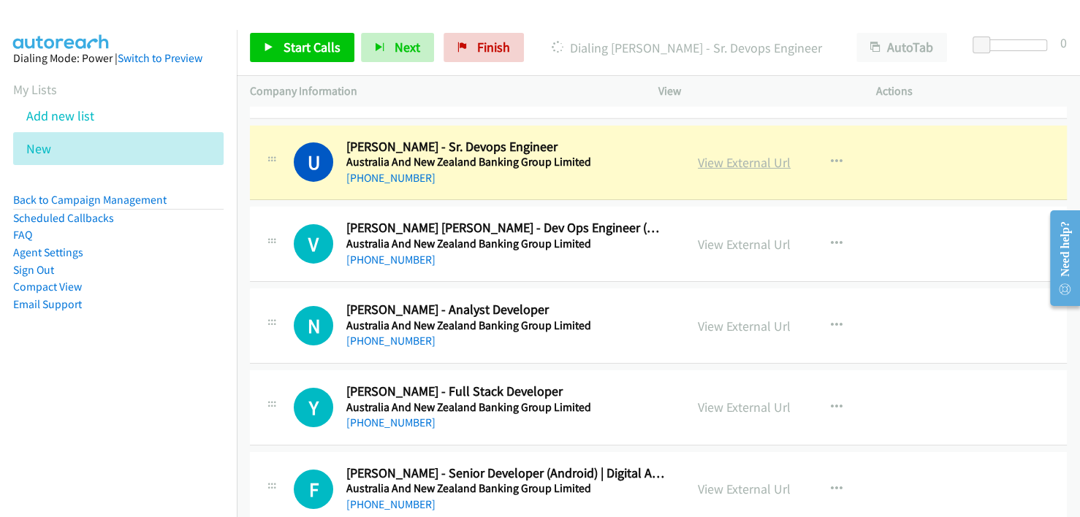
drag, startPoint x: 607, startPoint y: 164, endPoint x: 739, endPoint y: 148, distance: 134.0
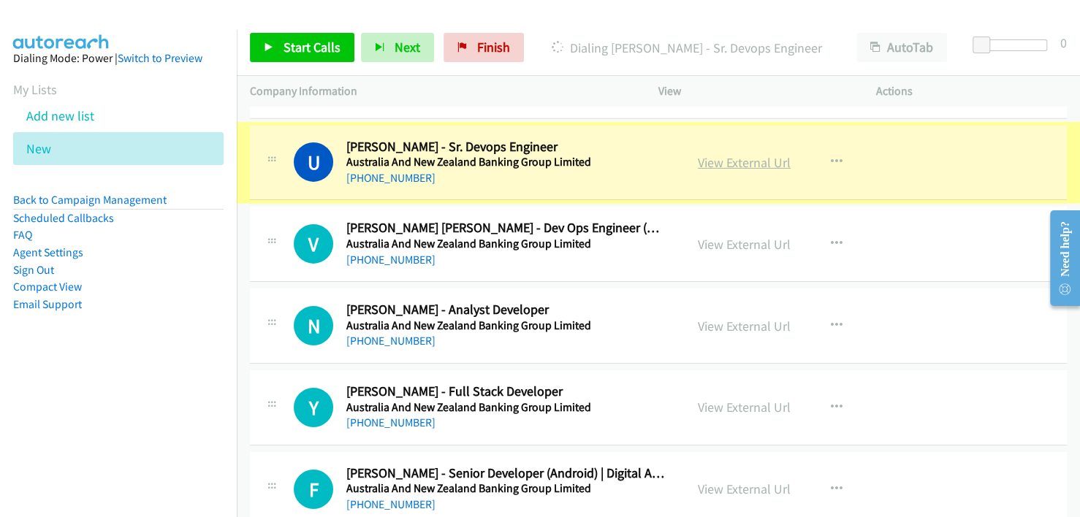
click at [739, 154] on link "View External Url" at bounding box center [744, 162] width 93 height 17
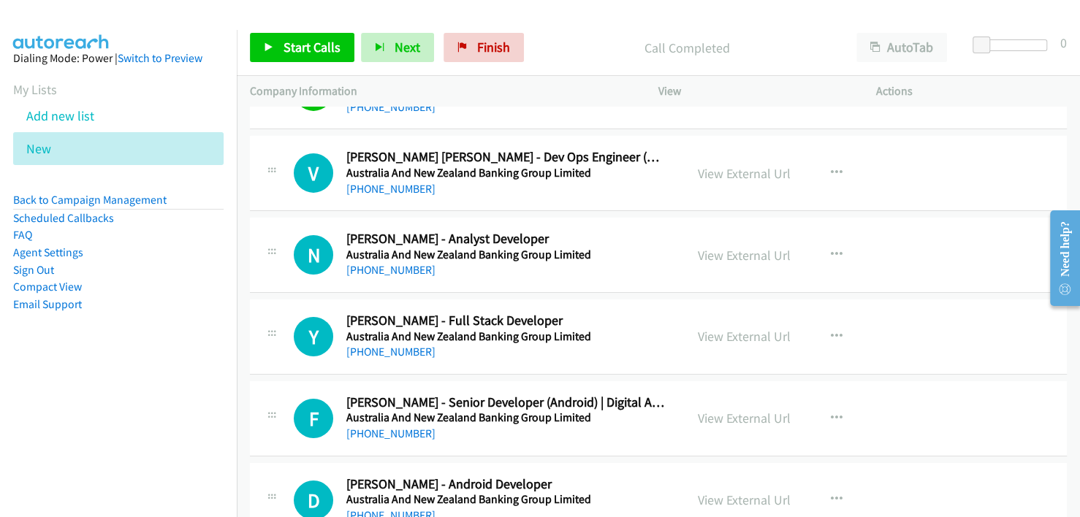
scroll to position [3128, 0]
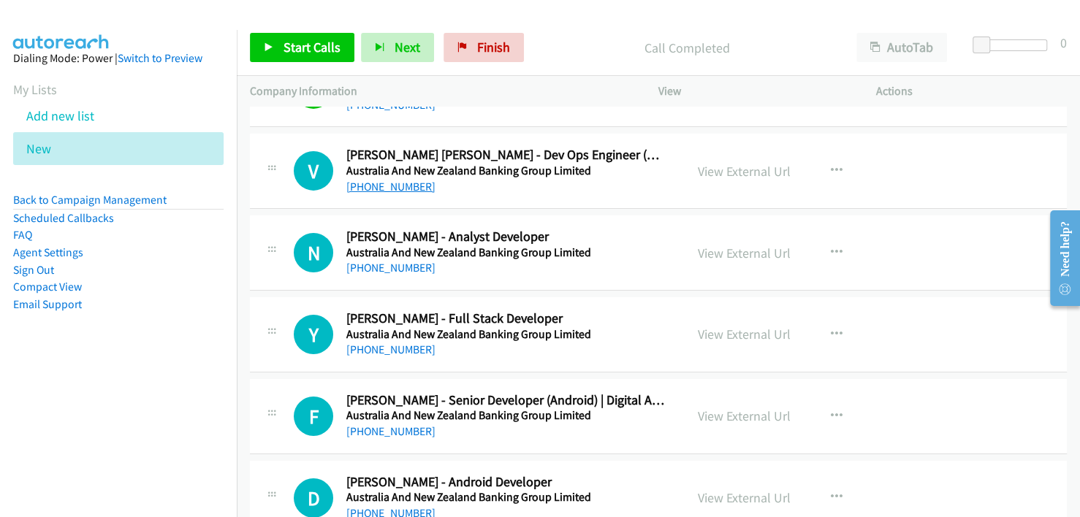
click at [379, 183] on link "+61 434 886 576" at bounding box center [390, 187] width 89 height 14
click at [389, 262] on link "+61 435 962 429" at bounding box center [390, 268] width 89 height 14
click at [384, 343] on link "+61 450 880 206" at bounding box center [390, 350] width 89 height 14
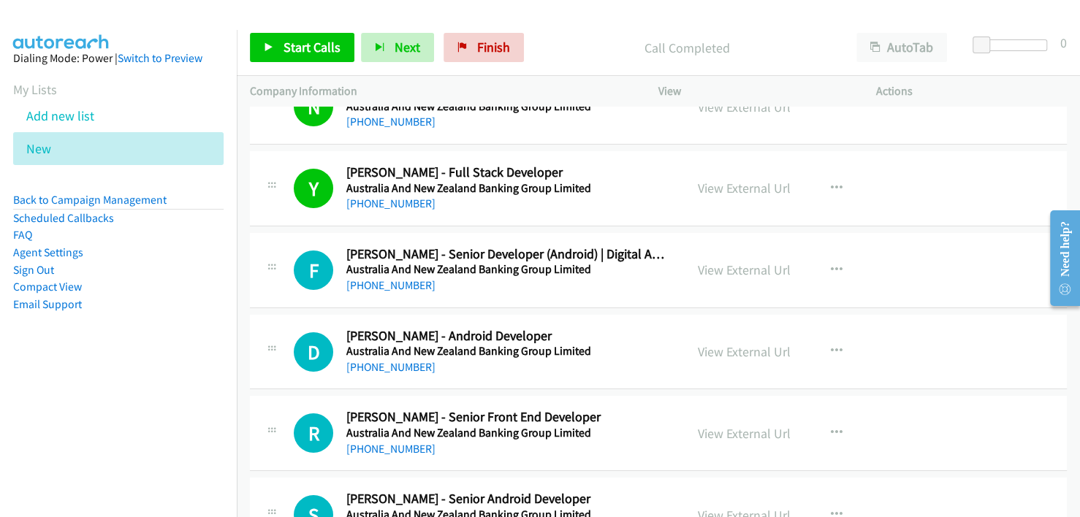
click at [587, 277] on div "+61 424 489 533" at bounding box center [506, 286] width 320 height 18
click at [388, 278] on link "+61 424 489 533" at bounding box center [390, 285] width 89 height 14
click at [597, 315] on div "D Callback Scheduled Damien Smith - Android Developer Australia And New Zealand…" at bounding box center [658, 352] width 817 height 75
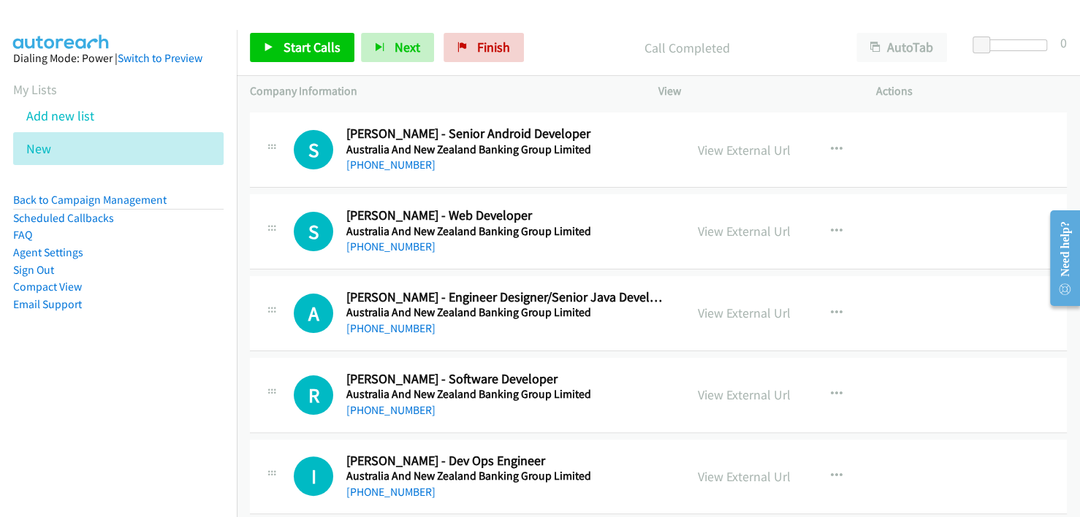
scroll to position [3785, 0]
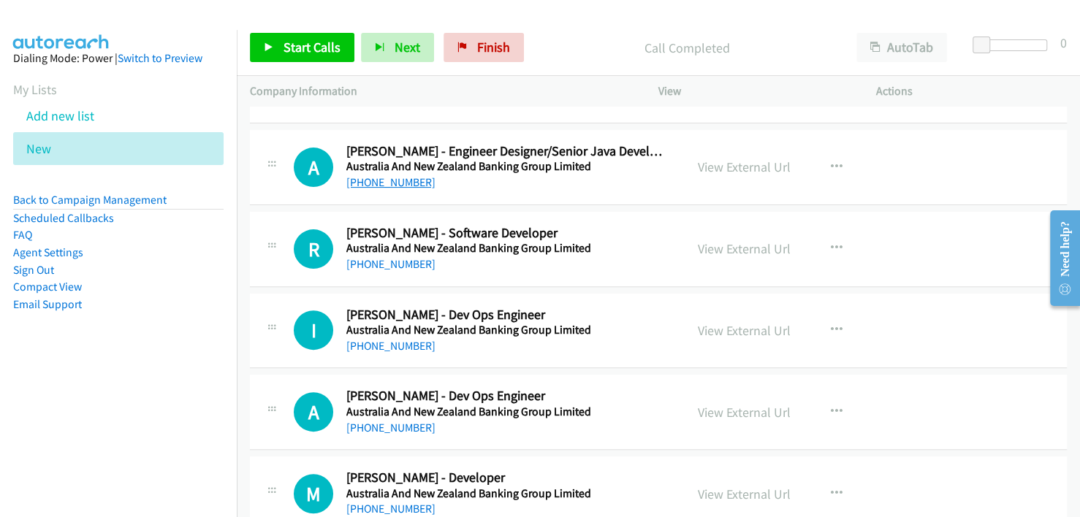
click at [389, 175] on link "+61 470 064 888" at bounding box center [390, 182] width 89 height 14
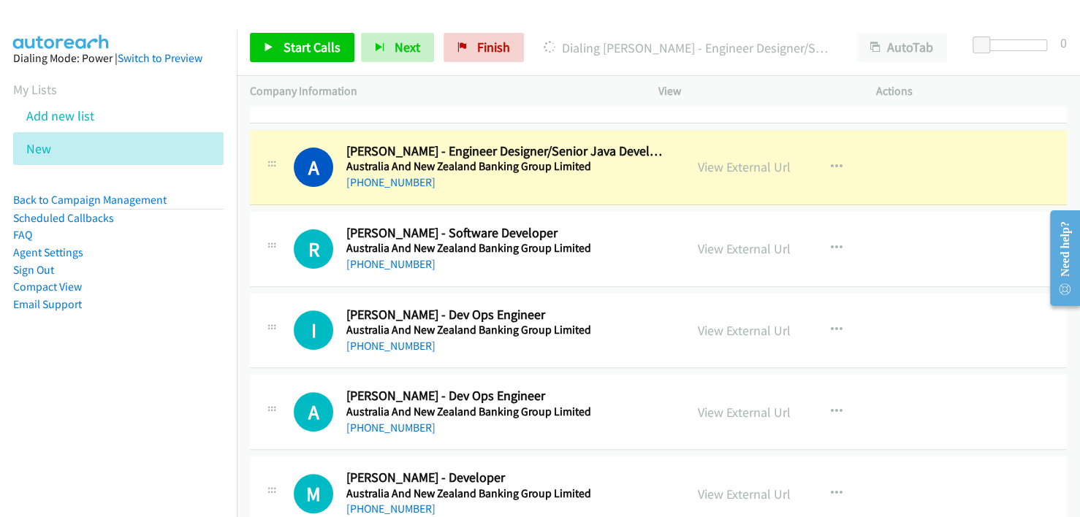
scroll to position [3931, 0]
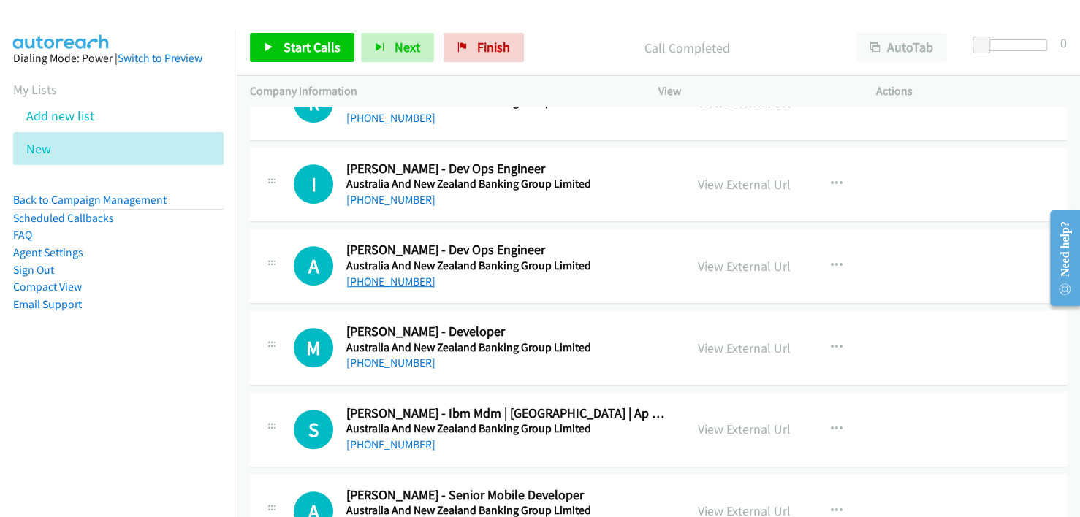
click at [391, 275] on link "+61 452 057 387" at bounding box center [390, 282] width 89 height 14
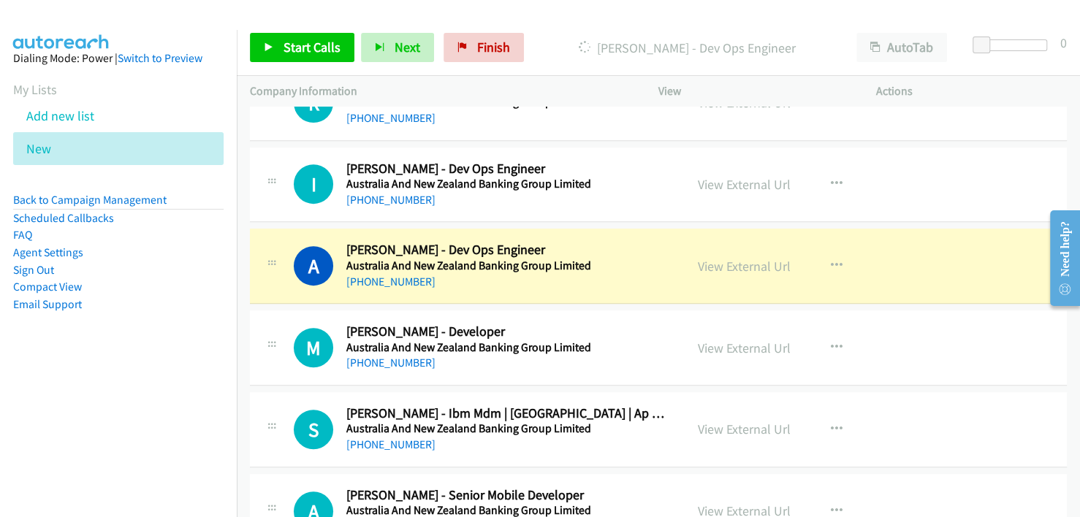
click at [580, 273] on div "+61 452 057 387" at bounding box center [506, 282] width 320 height 18
click at [737, 259] on link "View External Url" at bounding box center [744, 266] width 93 height 17
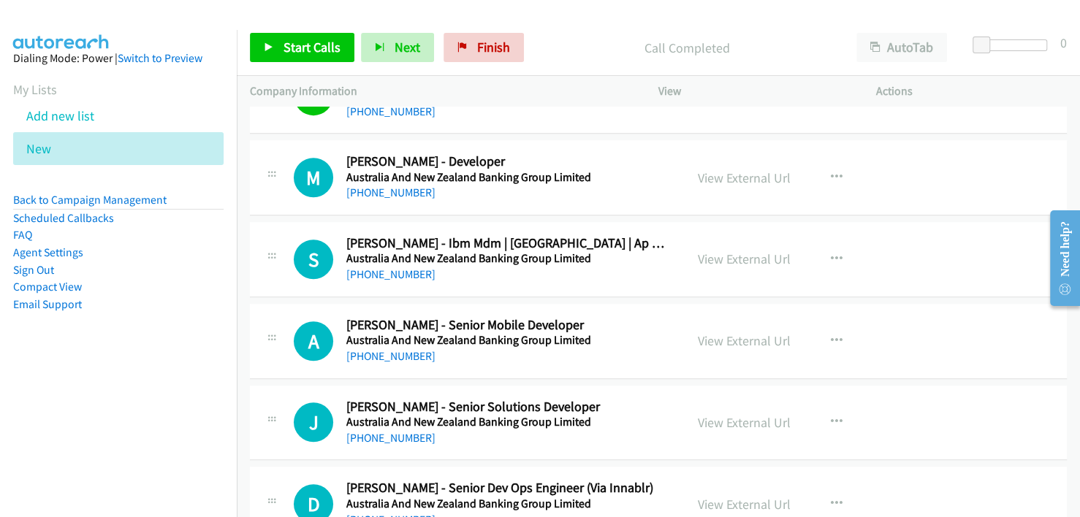
scroll to position [4077, 0]
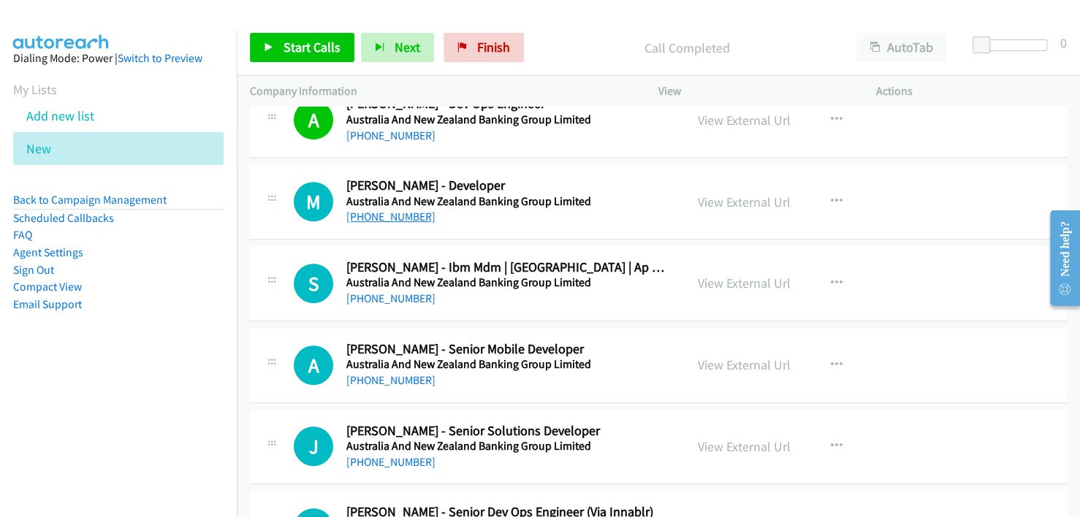
click at [398, 210] on link "+61 413 849 095" at bounding box center [390, 217] width 89 height 14
click at [373, 292] on link "+61 449 757 554" at bounding box center [390, 299] width 89 height 14
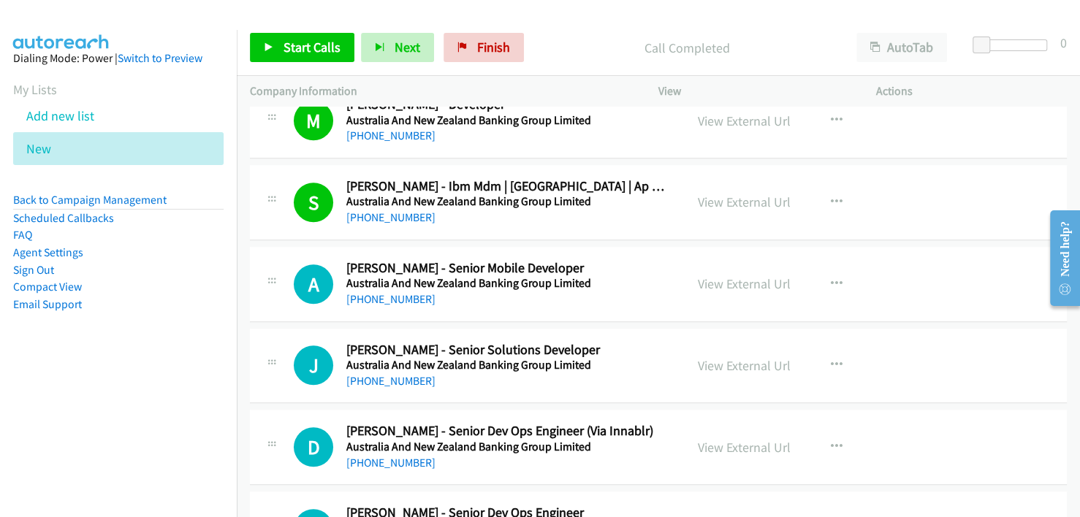
scroll to position [4224, 0]
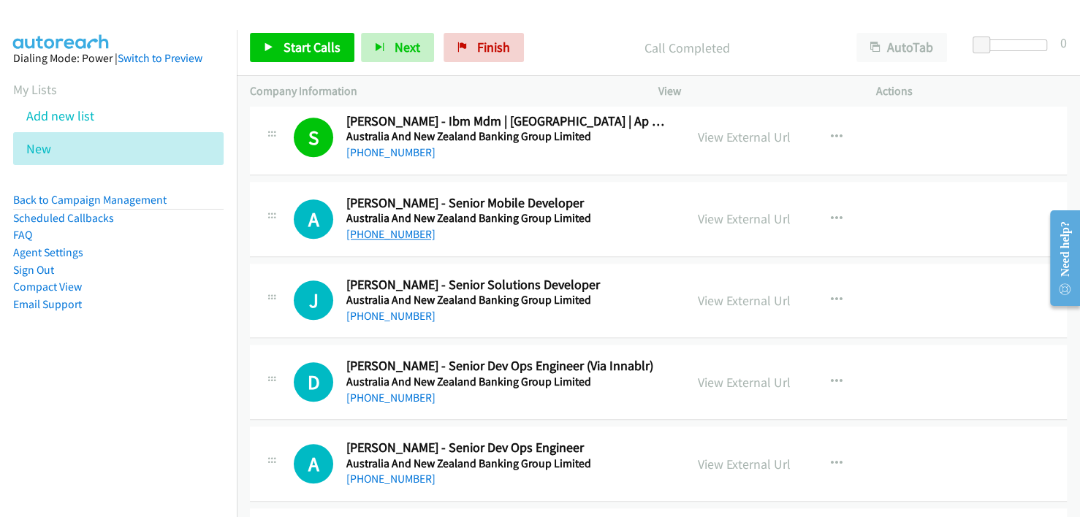
click at [387, 227] on link "+61 498 964 364" at bounding box center [390, 234] width 89 height 14
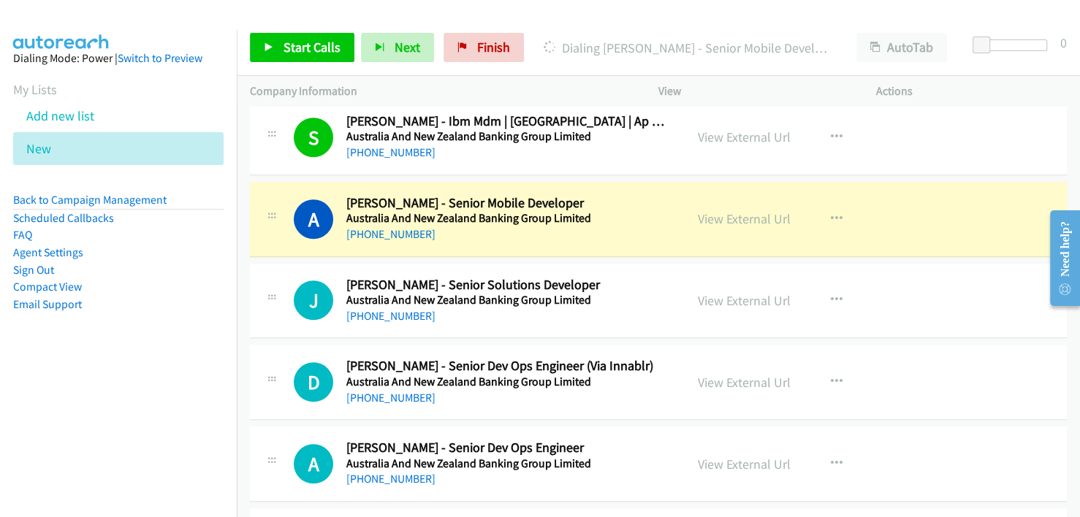
click at [577, 211] on h5 "Australia And New Zealand Banking Group Limited" at bounding box center [506, 218] width 320 height 15
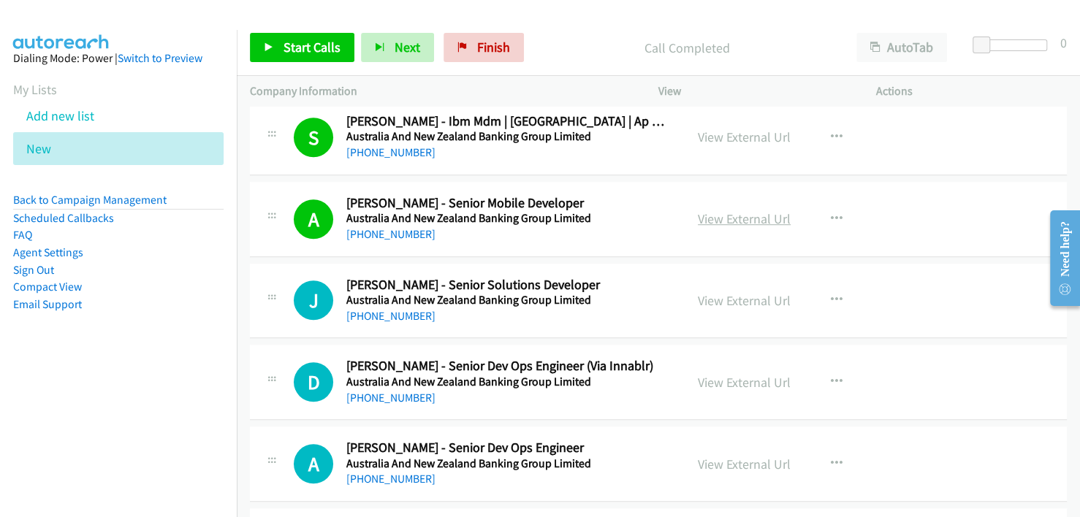
click at [718, 210] on link "View External Url" at bounding box center [744, 218] width 93 height 17
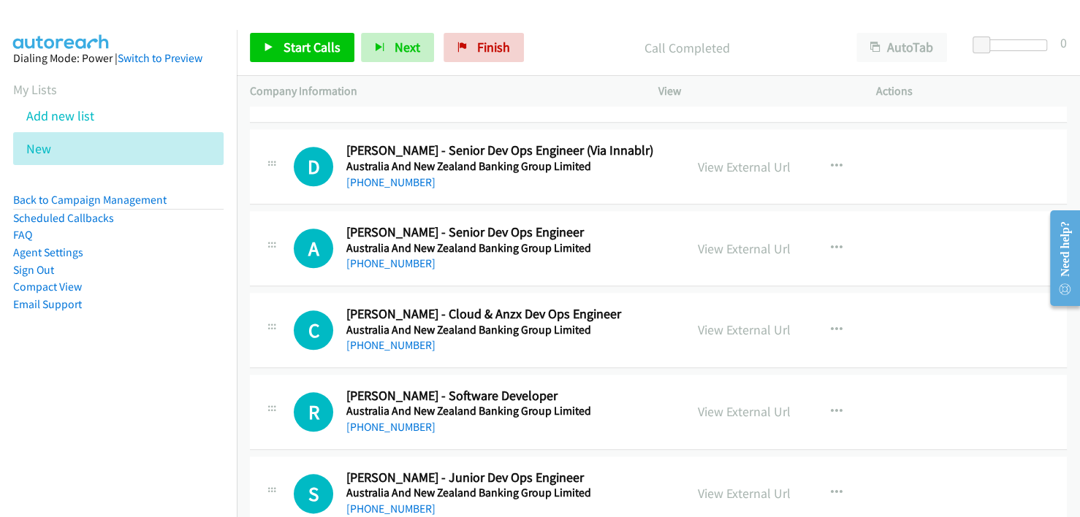
scroll to position [4516, 0]
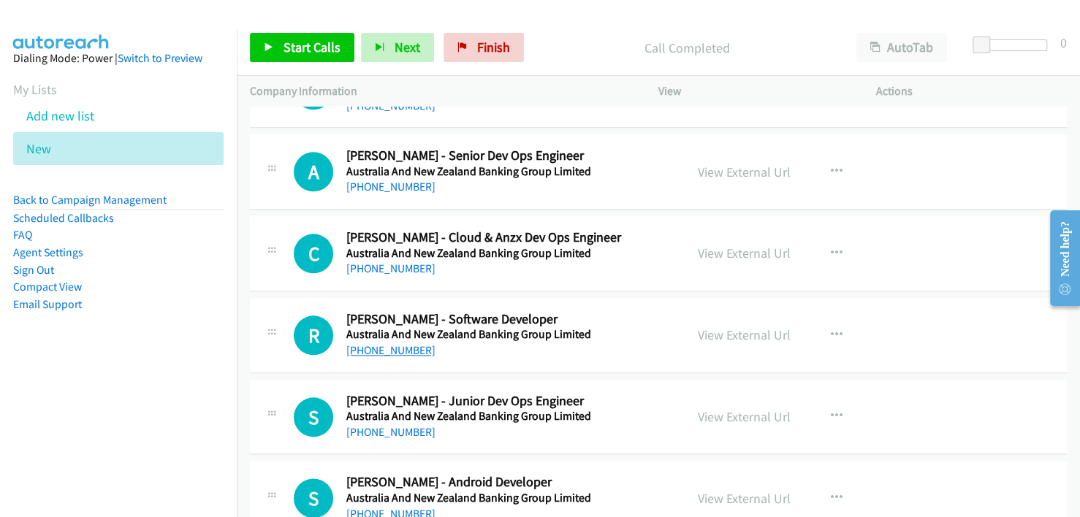
click at [388, 343] on link "+61 478 630 032" at bounding box center [390, 350] width 89 height 14
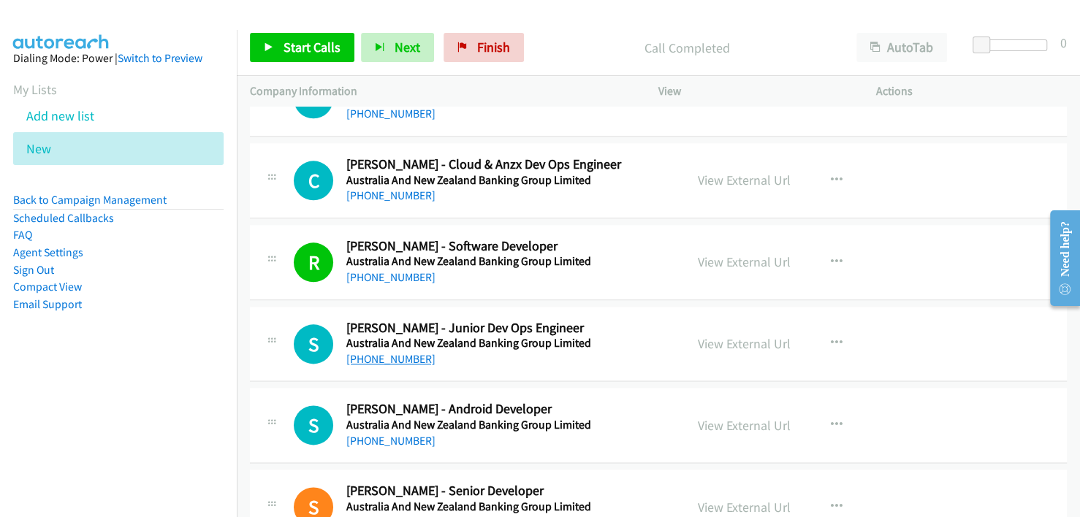
click at [395, 352] on link "+61 460 809 141" at bounding box center [390, 359] width 89 height 14
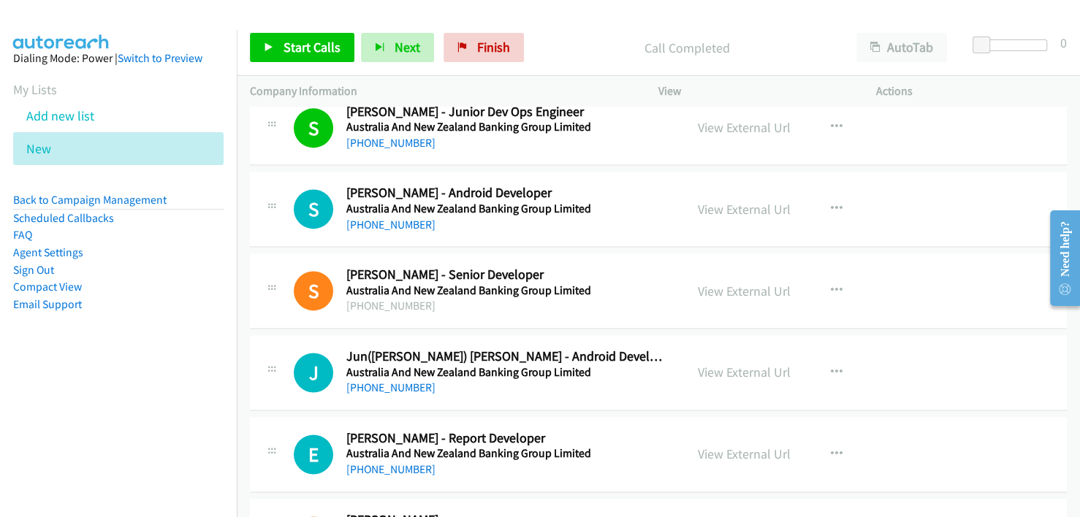
scroll to position [4808, 0]
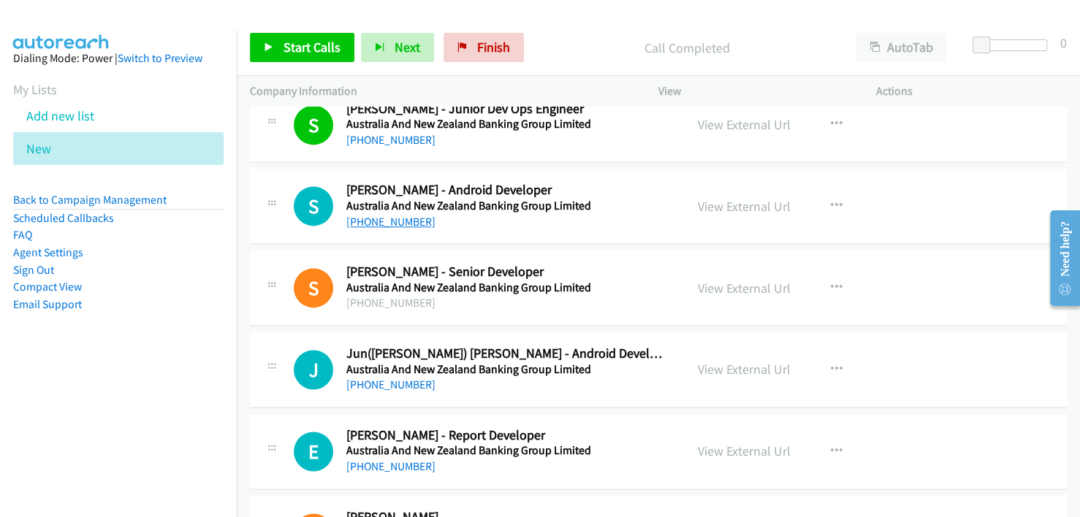
click at [388, 215] on link "+61 422 982 727" at bounding box center [390, 222] width 89 height 14
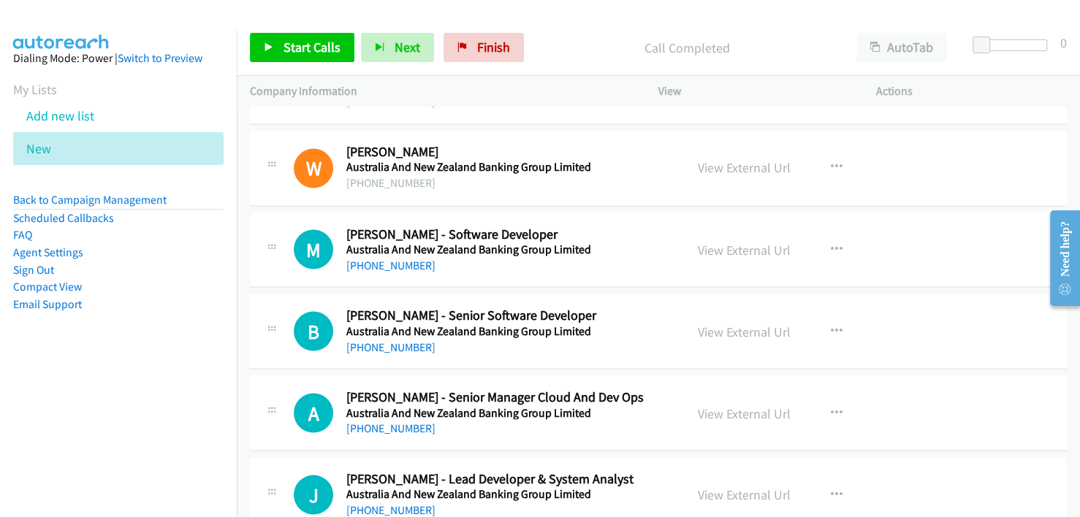
scroll to position [4881, 0]
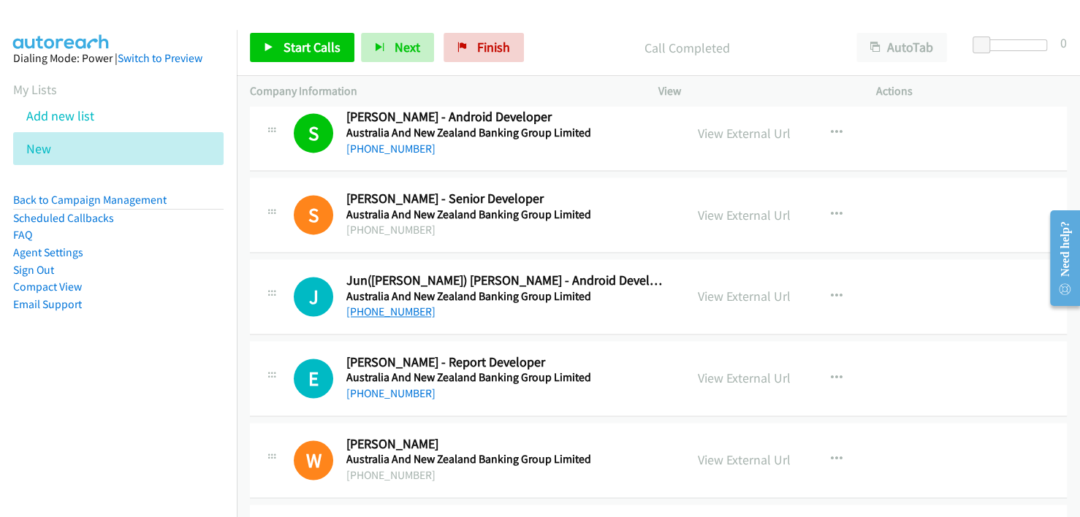
click at [392, 305] on link "+61 491 175 661" at bounding box center [390, 312] width 89 height 14
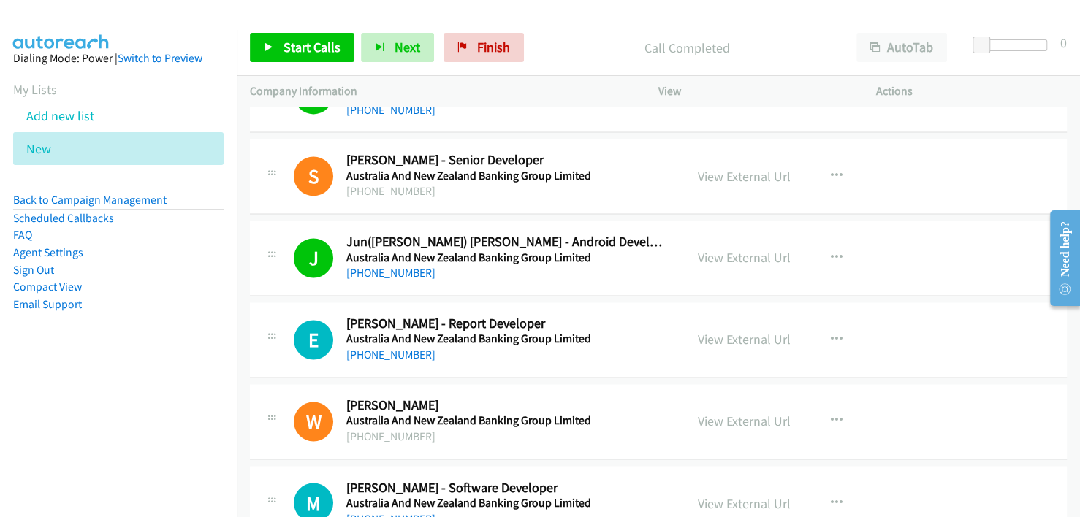
scroll to position [4954, 0]
